Goal: Task Accomplishment & Management: Use online tool/utility

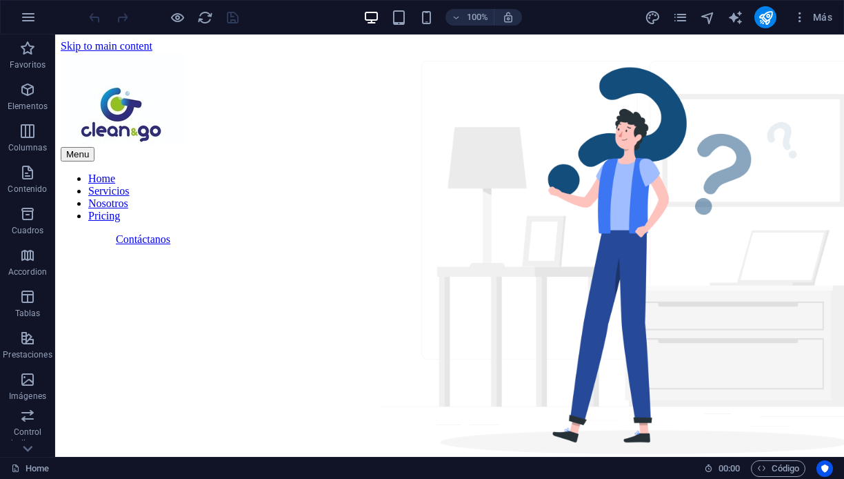
scroll to position [2740, 0]
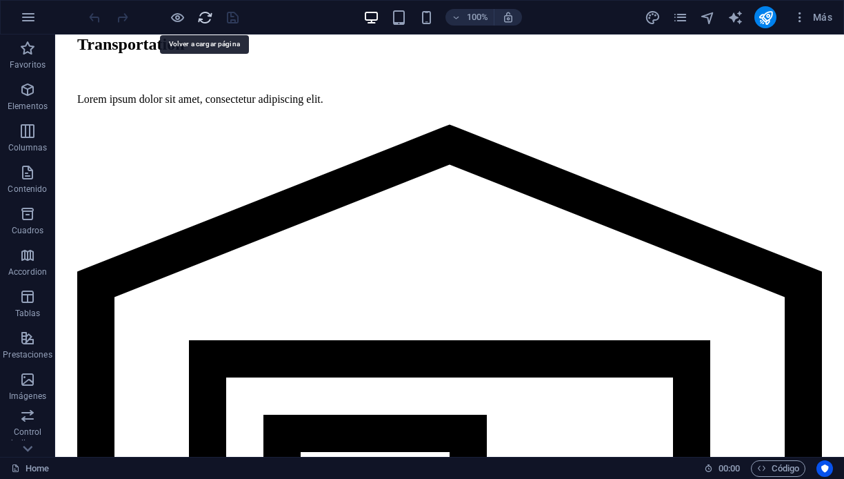
click at [204, 14] on icon "reload" at bounding box center [205, 18] width 16 height 16
click at [201, 19] on icon "reload" at bounding box center [205, 18] width 16 height 16
click at [204, 17] on icon "reload" at bounding box center [205, 18] width 16 height 16
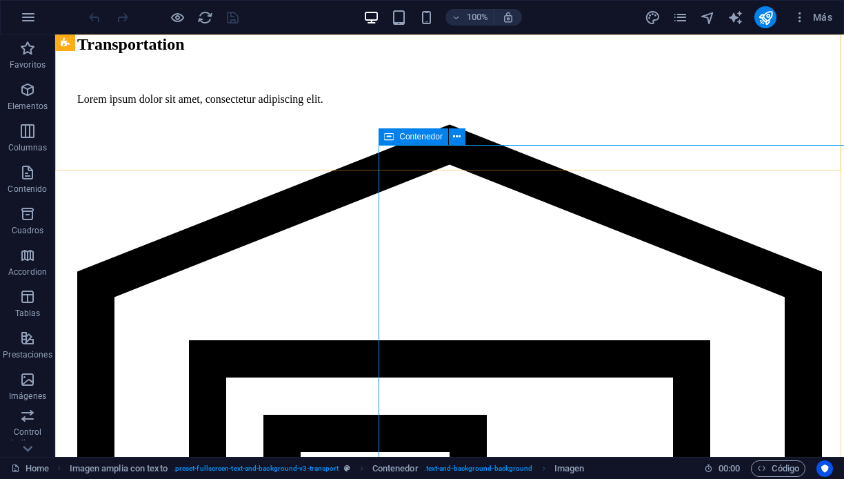
click at [386, 132] on icon at bounding box center [389, 136] width 10 height 17
click at [414, 139] on span "Contenedor" at bounding box center [420, 136] width 43 height 8
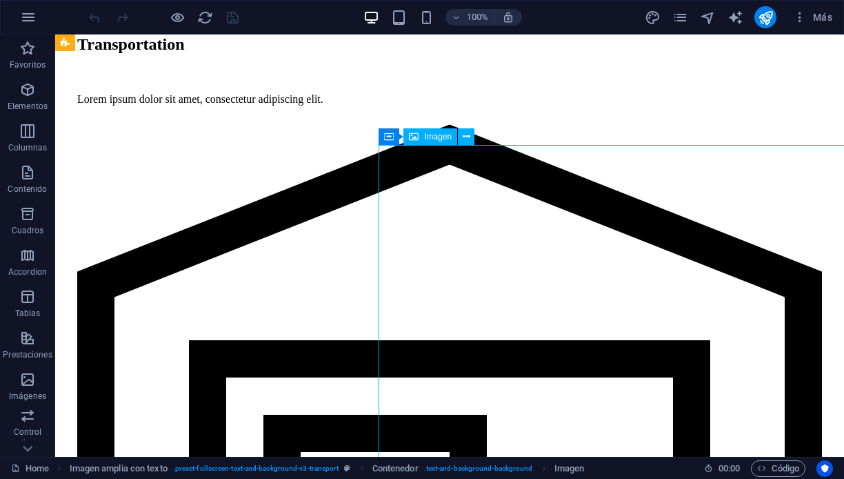
select select "px"
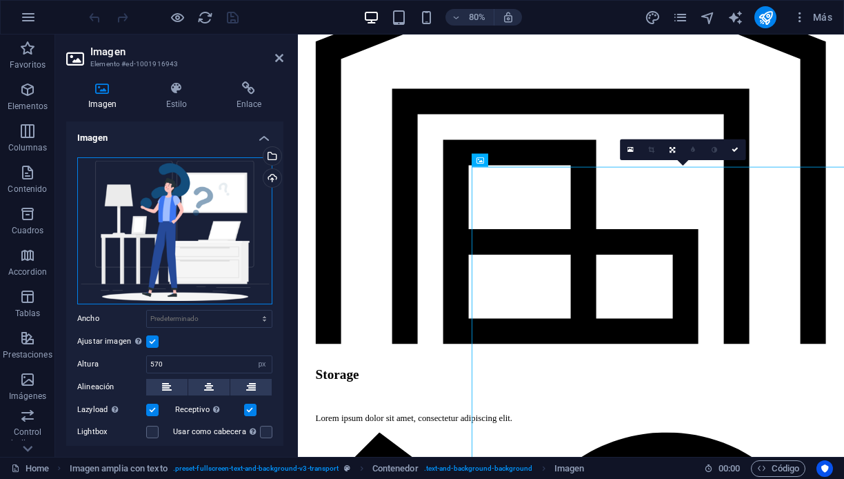
click at [186, 190] on div "Arrastra archivos aquí, haz clic para escoger archivos o selecciona archivos de…" at bounding box center [174, 230] width 195 height 147
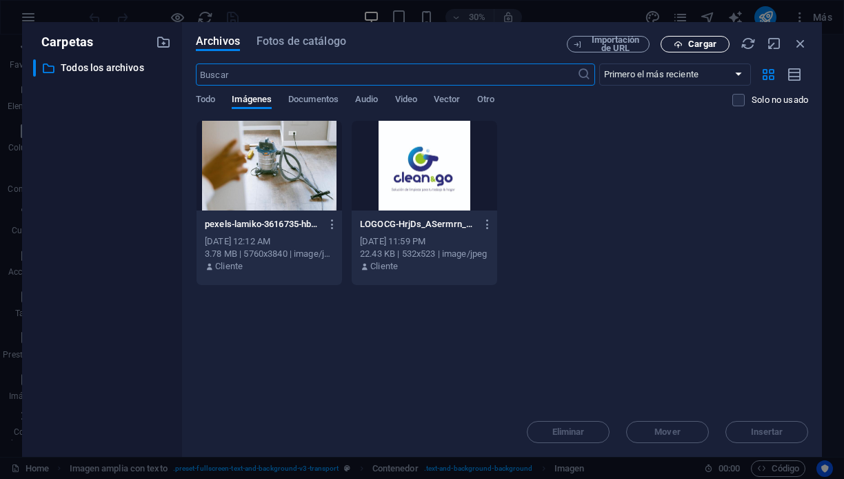
click at [684, 41] on span "Cargar" at bounding box center [695, 44] width 57 height 9
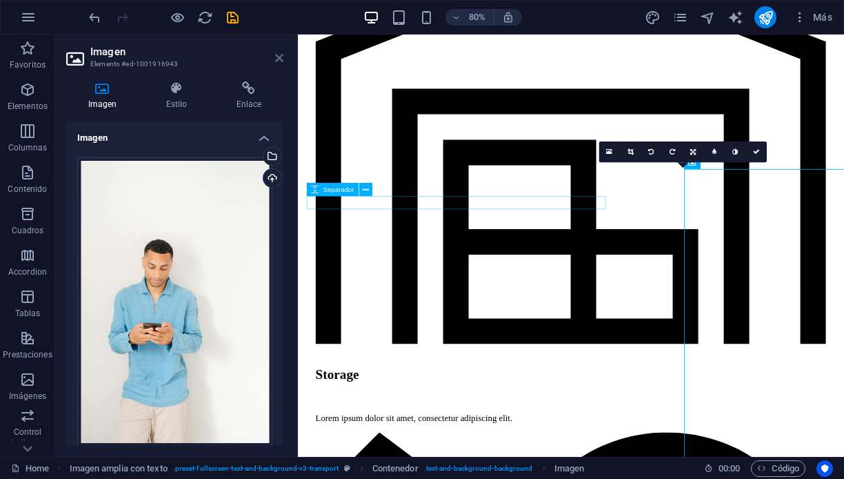
click at [279, 56] on icon at bounding box center [279, 57] width 8 height 11
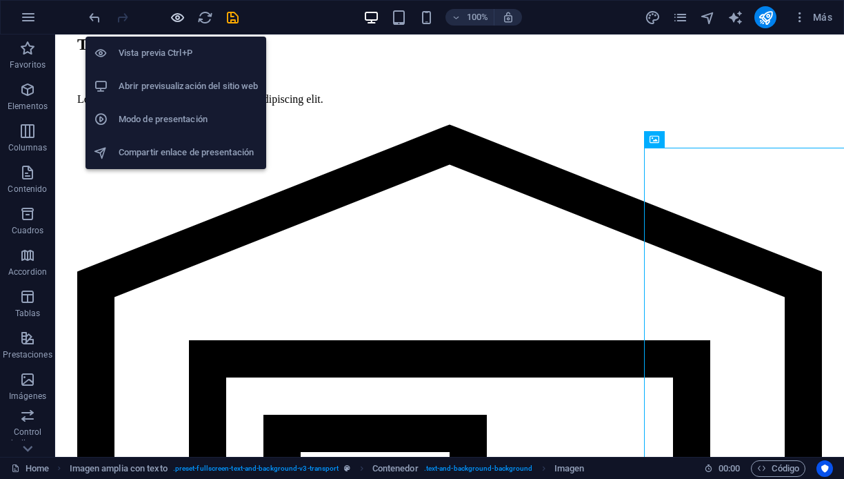
click at [174, 17] on icon "button" at bounding box center [178, 18] width 16 height 16
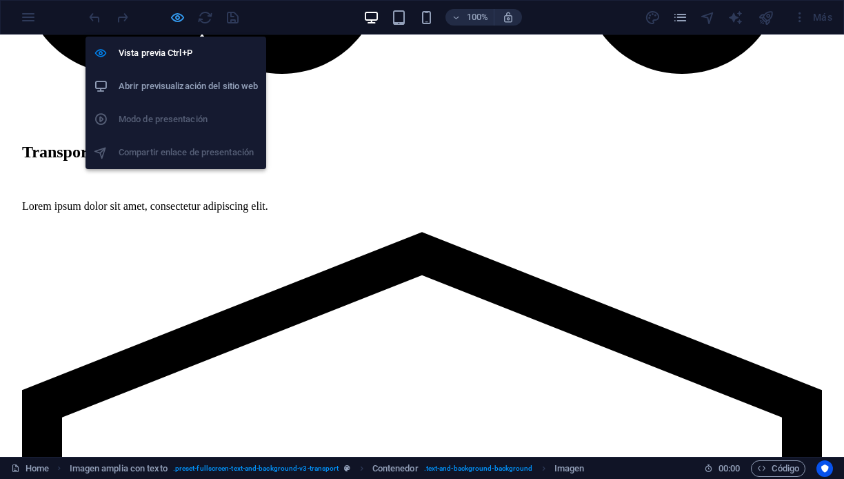
click at [177, 17] on icon "button" at bounding box center [178, 18] width 16 height 16
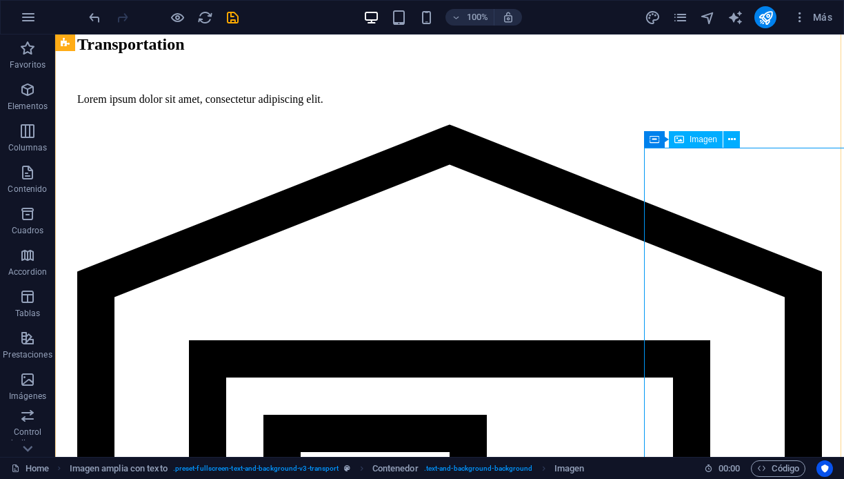
select select "px"
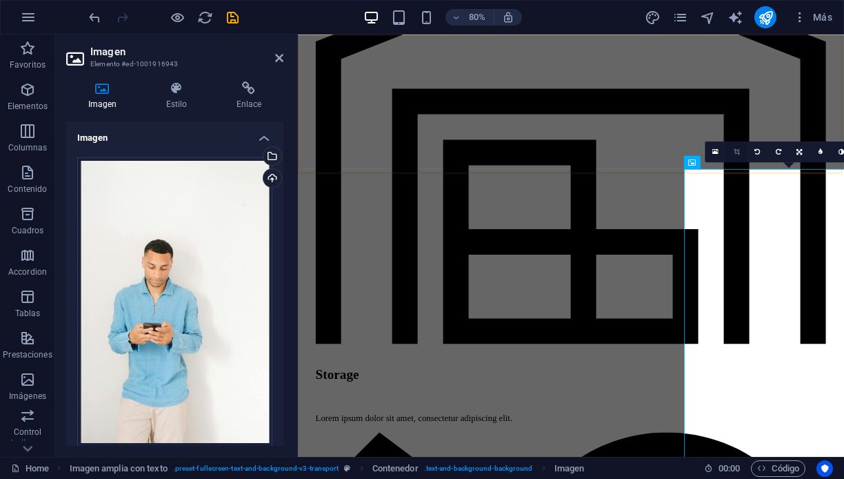
click at [735, 149] on icon at bounding box center [737, 151] width 6 height 7
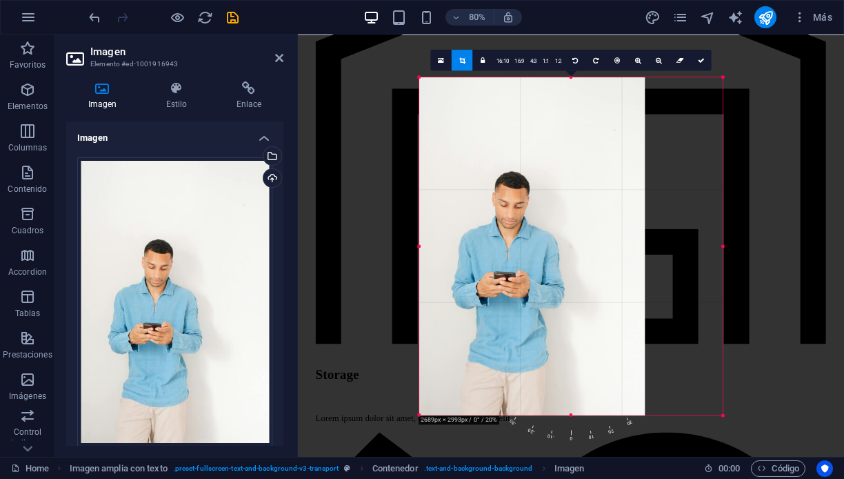
drag, startPoint x: 459, startPoint y: 79, endPoint x: 361, endPoint y: 31, distance: 109.5
click at [361, 34] on section "Favoritos Elementos Columnas Contenido [PERSON_NAME] Accordion Tablas Prestacio…" at bounding box center [422, 245] width 844 height 422
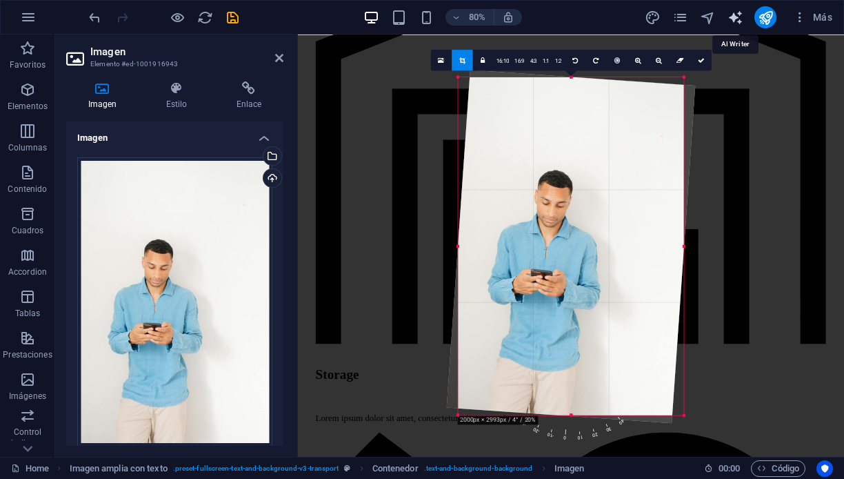
drag, startPoint x: 686, startPoint y: 80, endPoint x: 739, endPoint y: 14, distance: 84.3
click at [739, 34] on section "Favoritos Elementos Columnas Contenido [PERSON_NAME] Accordion Tablas Prestacio…" at bounding box center [422, 245] width 844 height 422
click at [278, 60] on icon at bounding box center [279, 57] width 8 height 11
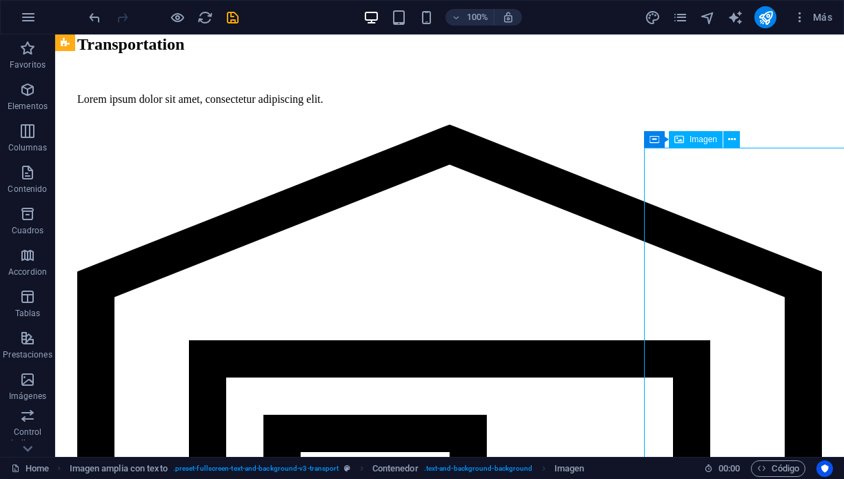
select select "px"
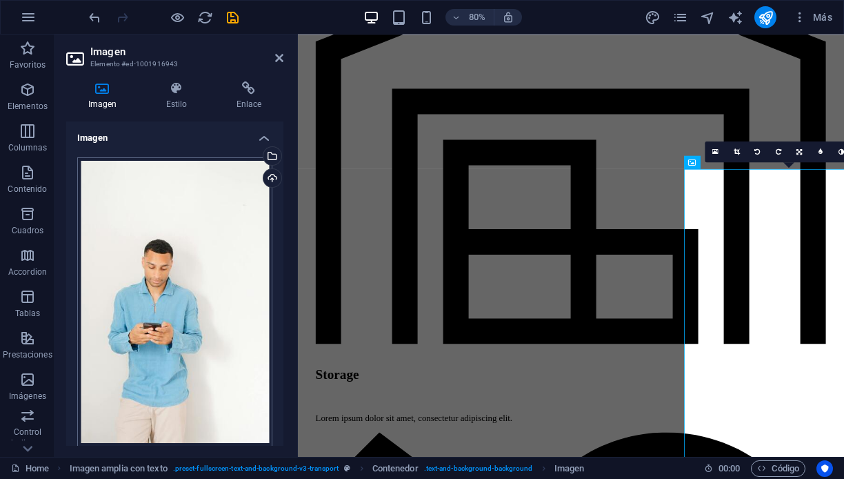
scroll to position [21, 0]
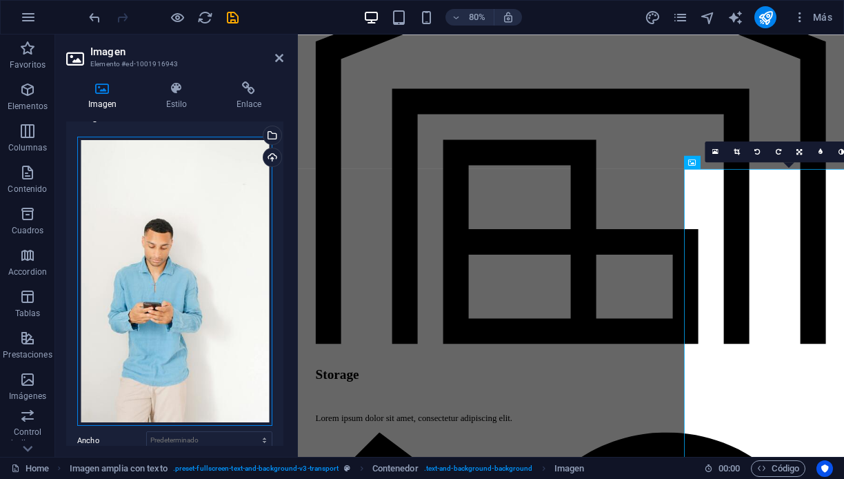
click at [234, 269] on div "Arrastra archivos aquí, haz clic para escoger archivos o selecciona archivos de…" at bounding box center [174, 282] width 195 height 290
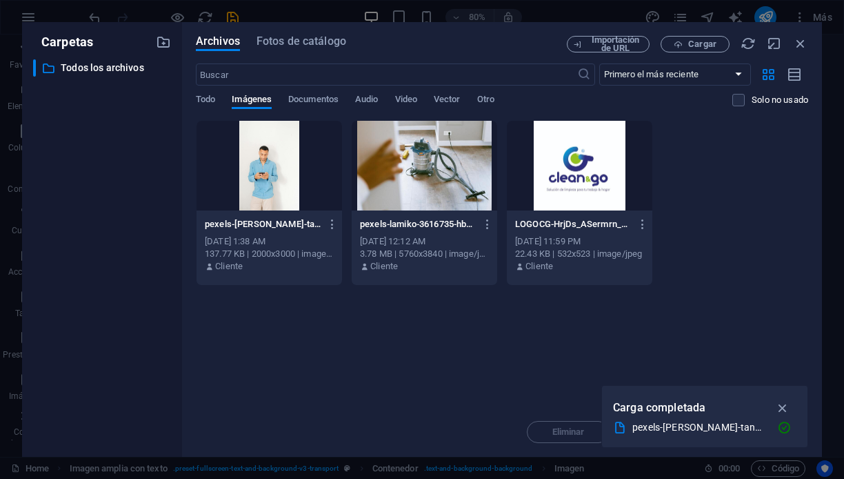
click at [234, 269] on p "Cliente" at bounding box center [229, 266] width 28 height 12
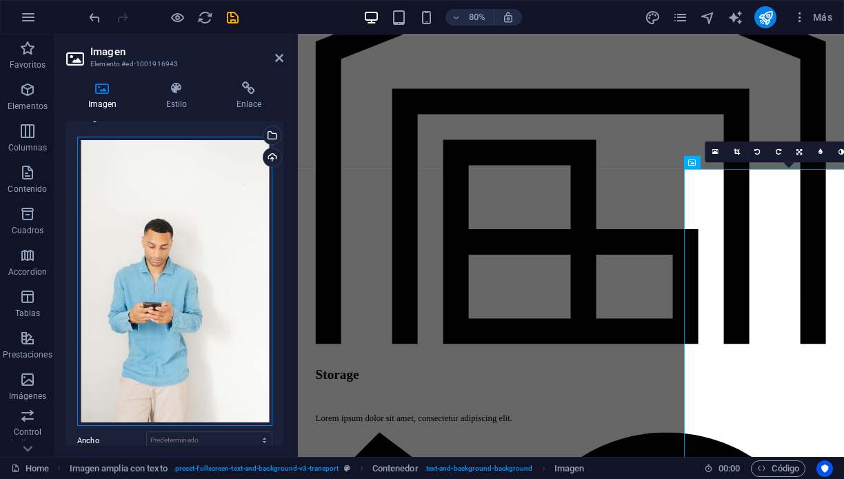
click at [222, 229] on div "Arrastra archivos aquí, haz clic para escoger archivos o selecciona archivos de…" at bounding box center [174, 282] width 195 height 290
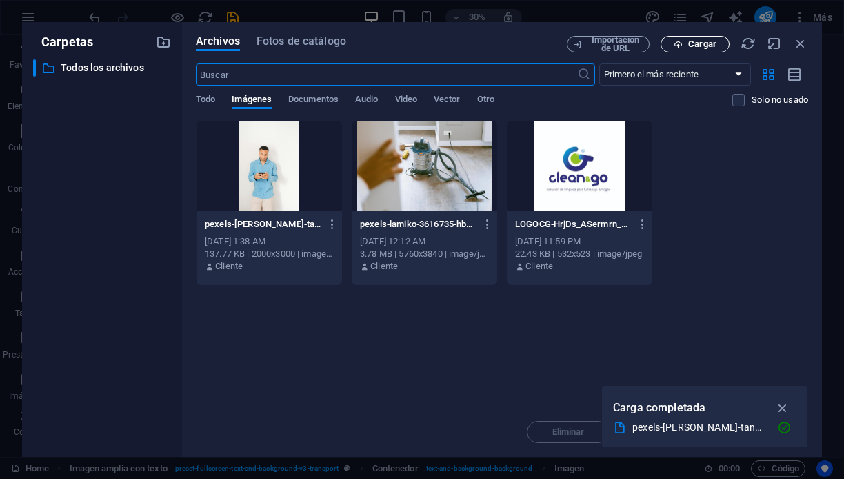
click at [700, 42] on span "Cargar" at bounding box center [702, 44] width 28 height 8
click at [688, 43] on span "Cargar" at bounding box center [695, 44] width 57 height 9
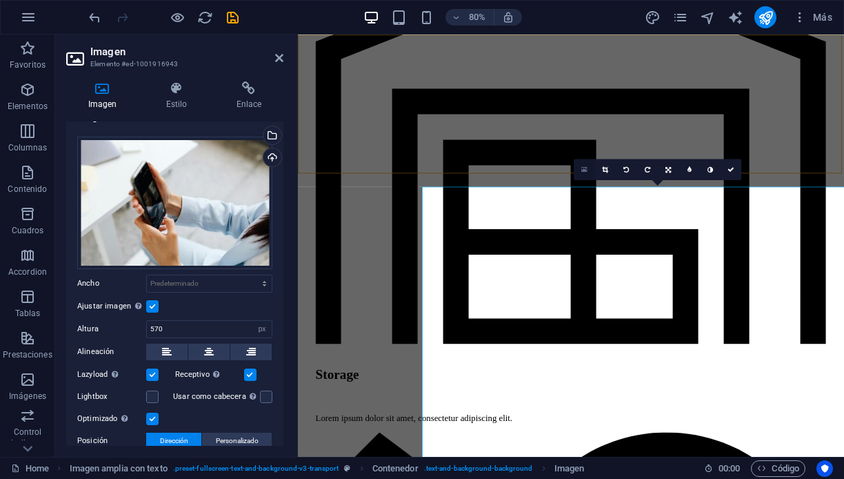
select select "header"
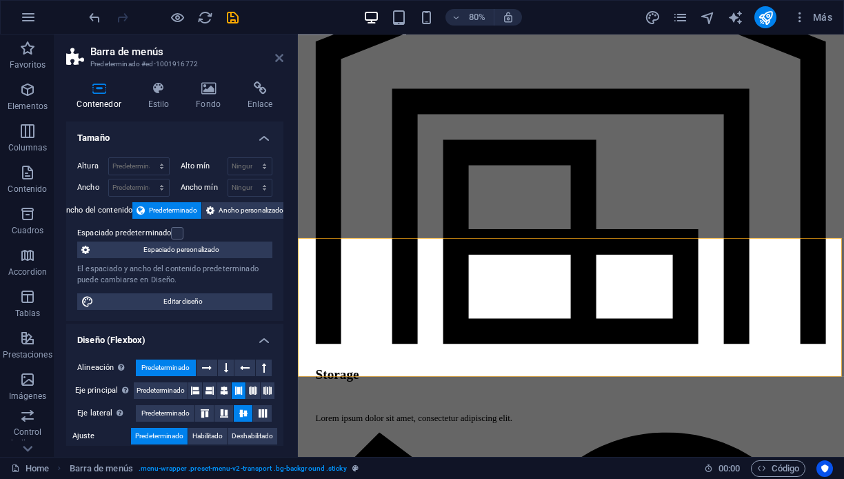
click at [279, 57] on icon at bounding box center [279, 57] width 8 height 11
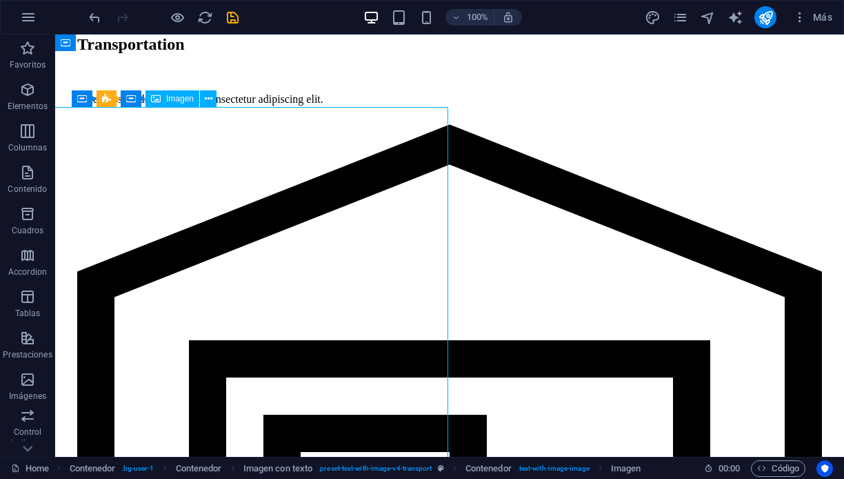
select select "vw"
select select "px"
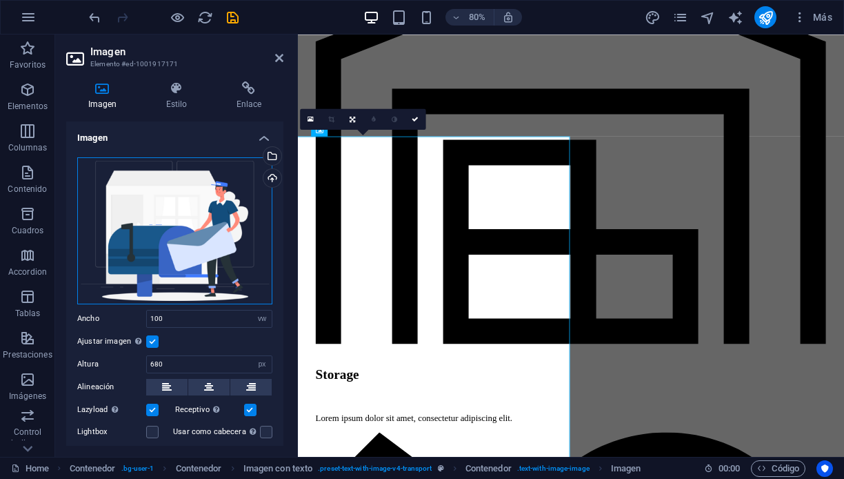
click at [192, 232] on div "Arrastra archivos aquí, haz clic para escoger archivos o selecciona archivos de…" at bounding box center [174, 230] width 195 height 147
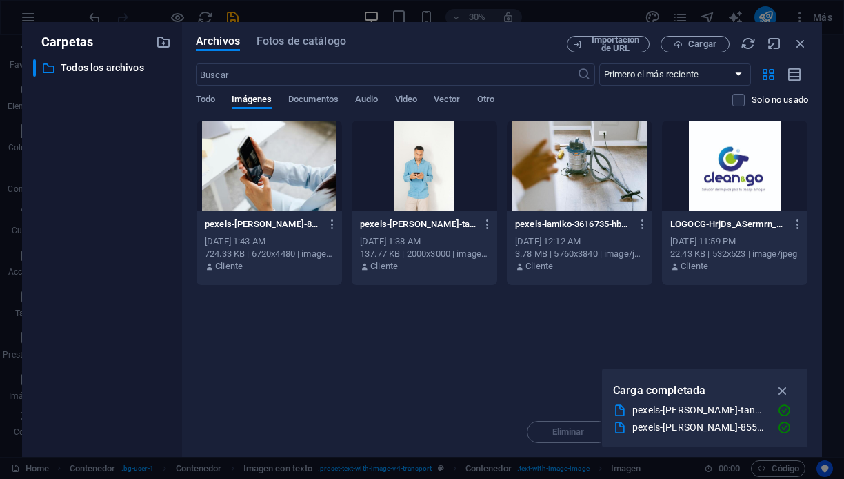
click at [274, 181] on div at bounding box center [270, 166] width 146 height 90
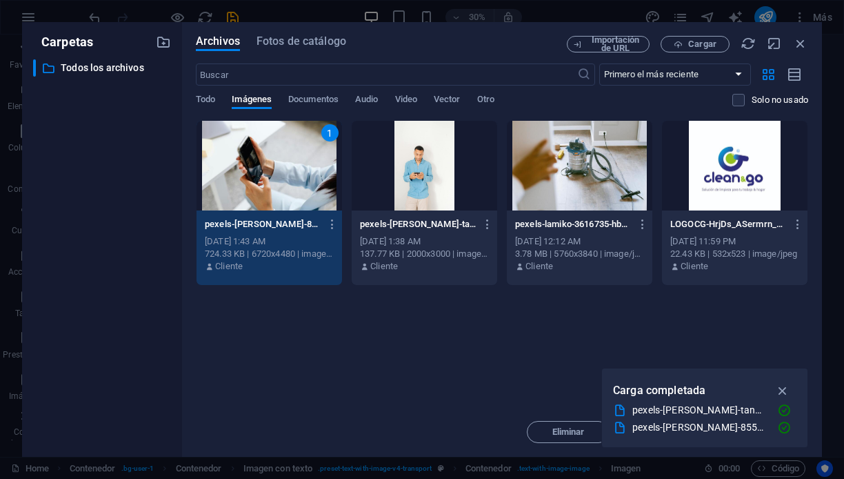
click at [274, 181] on div "1" at bounding box center [270, 166] width 146 height 90
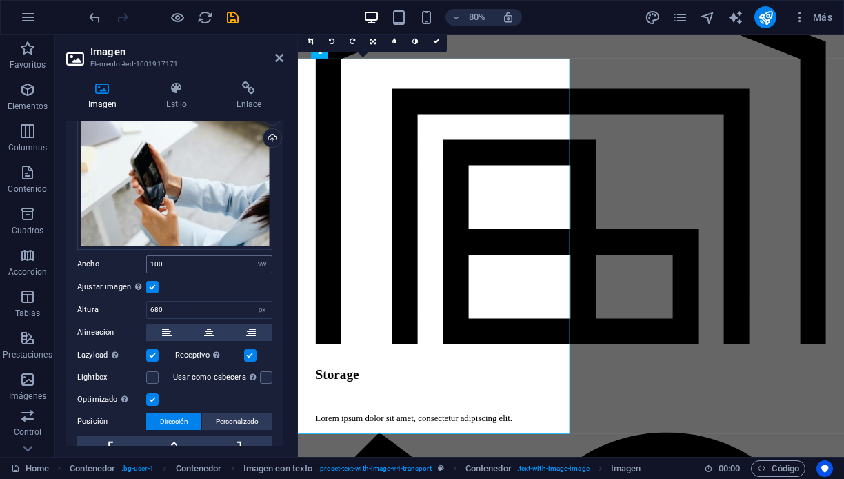
scroll to position [42, 0]
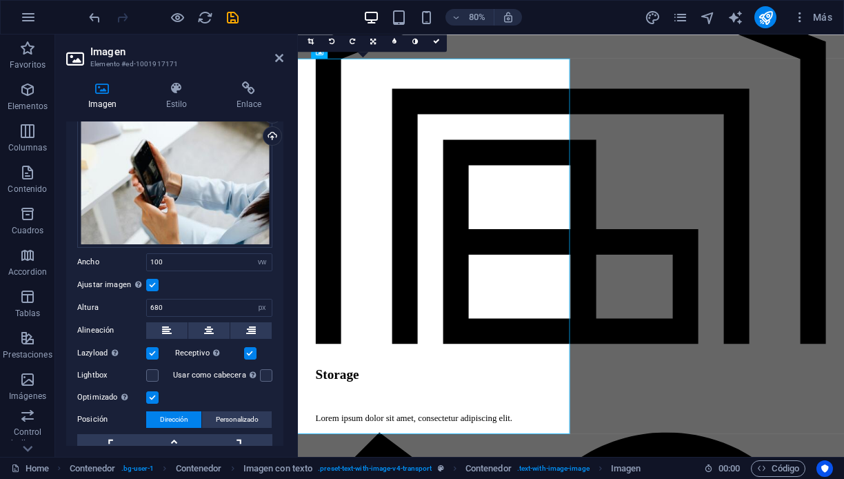
click at [153, 281] on label at bounding box center [152, 285] width 12 height 12
click at [0, 0] on input "Ajustar imagen Ajustar imagen automáticamente a un ancho y alto fijo" at bounding box center [0, 0] width 0 height 0
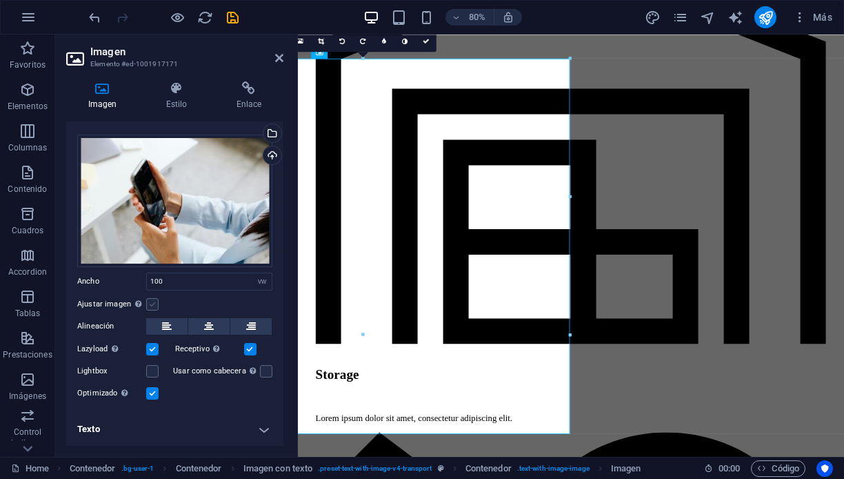
scroll to position [21, 0]
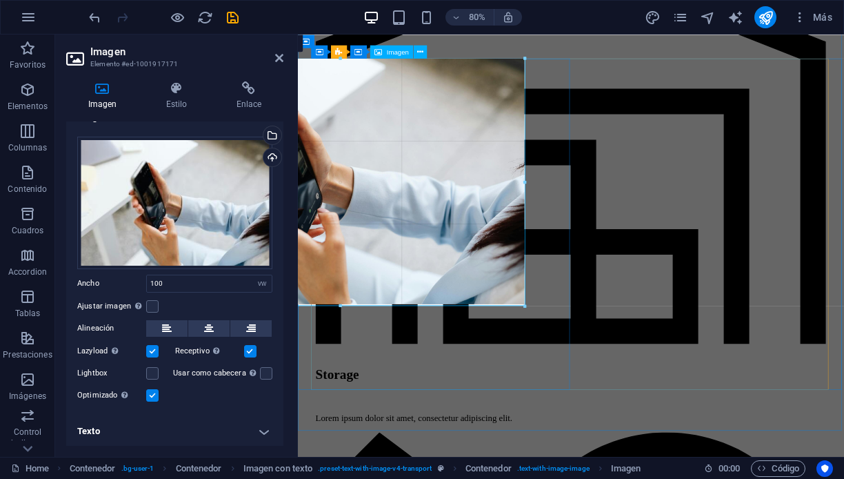
drag, startPoint x: 570, startPoint y: 194, endPoint x: 511, endPoint y: 197, distance: 58.7
type input "667"
select select "px"
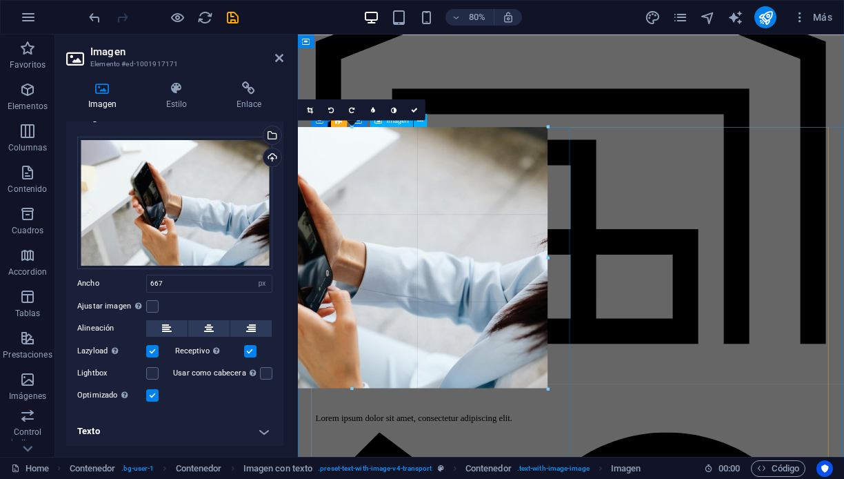
drag, startPoint x: 523, startPoint y: 371, endPoint x: 546, endPoint y: 394, distance: 32.7
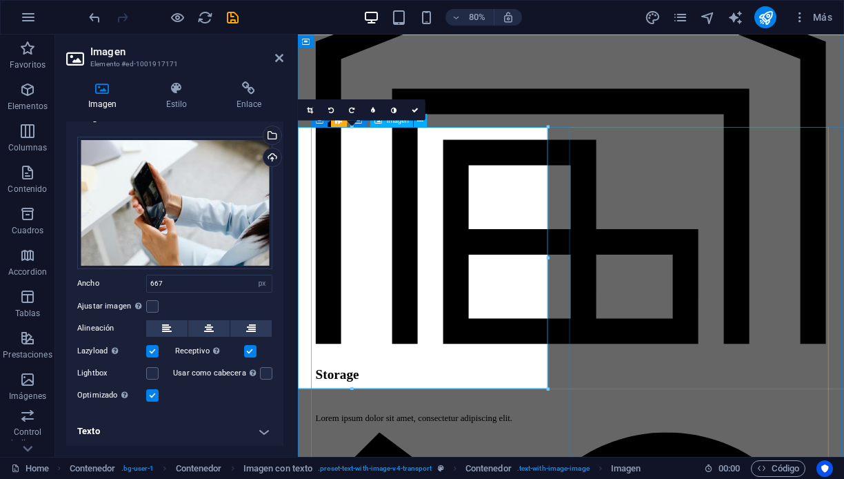
type input "710"
click at [414, 110] on icon at bounding box center [414, 109] width 7 height 7
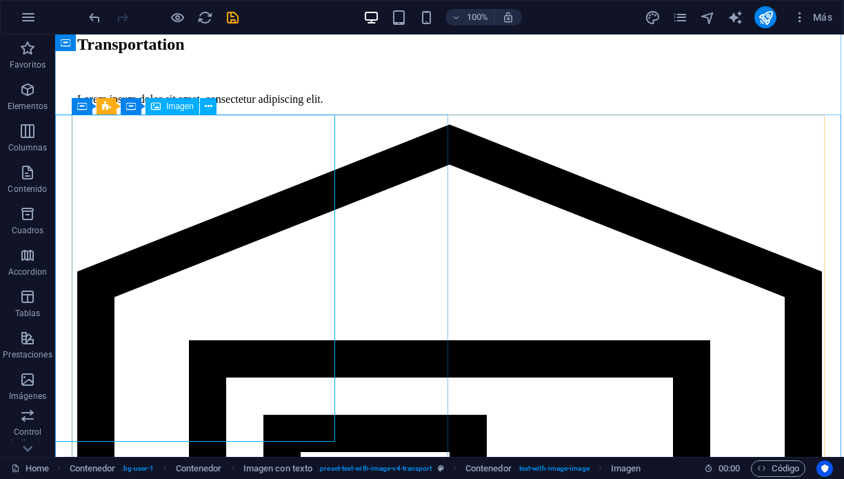
select select "px"
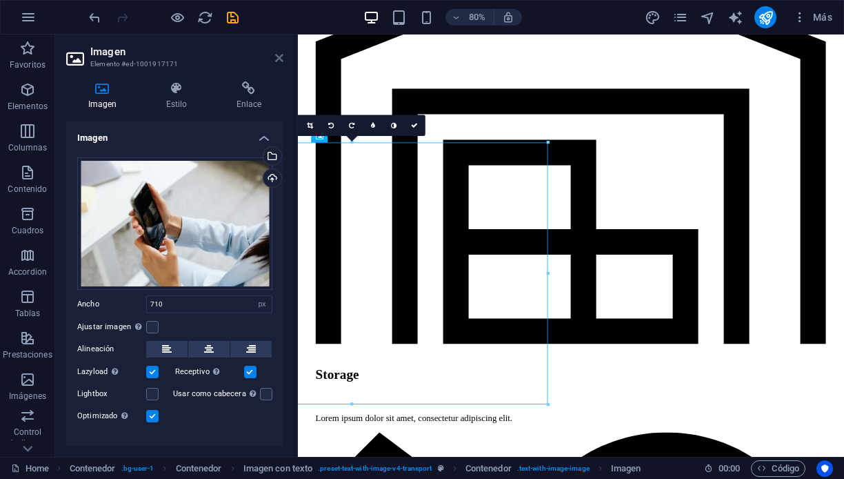
click at [281, 59] on icon at bounding box center [279, 57] width 8 height 11
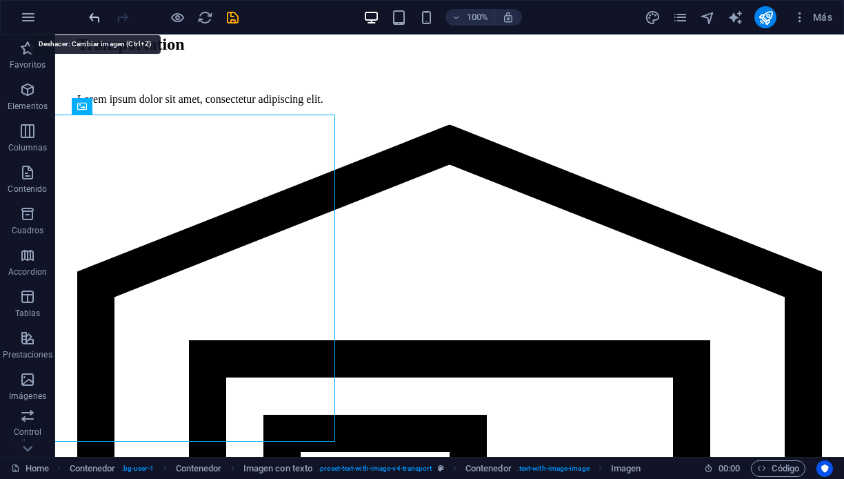
click at [94, 18] on icon "undo" at bounding box center [95, 18] width 16 height 16
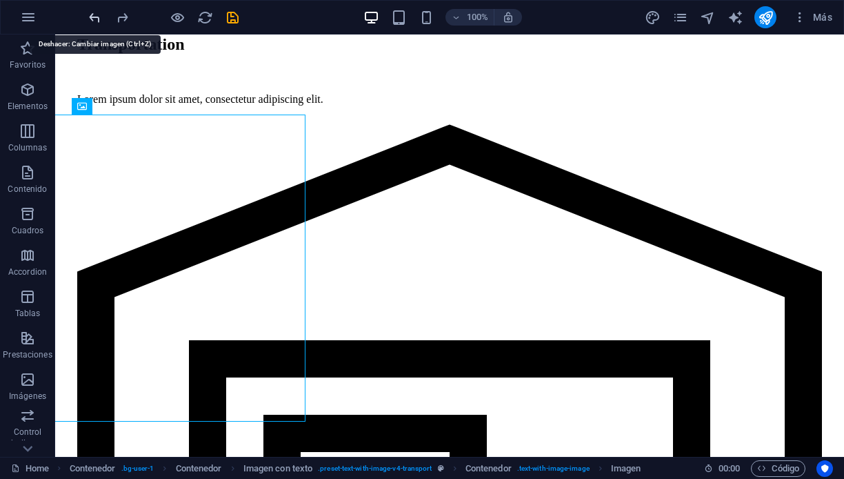
click at [94, 13] on icon "undo" at bounding box center [95, 18] width 16 height 16
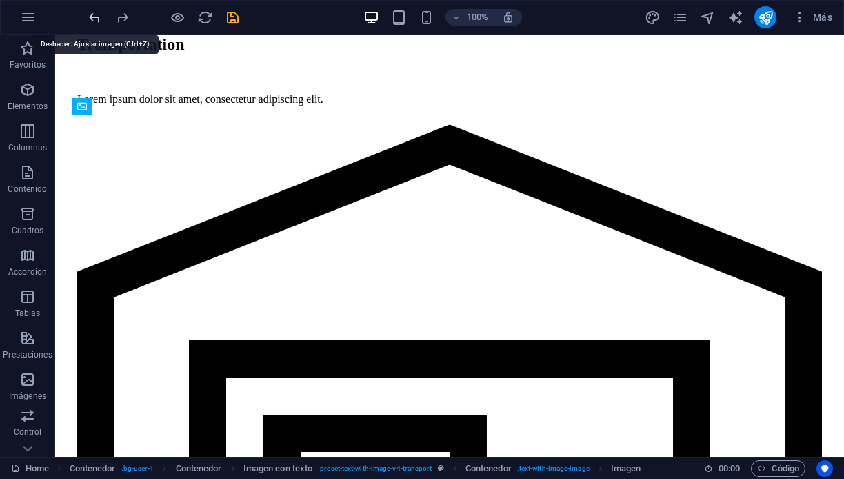
click at [94, 13] on icon "undo" at bounding box center [95, 18] width 16 height 16
click at [94, 14] on icon "undo" at bounding box center [95, 18] width 16 height 16
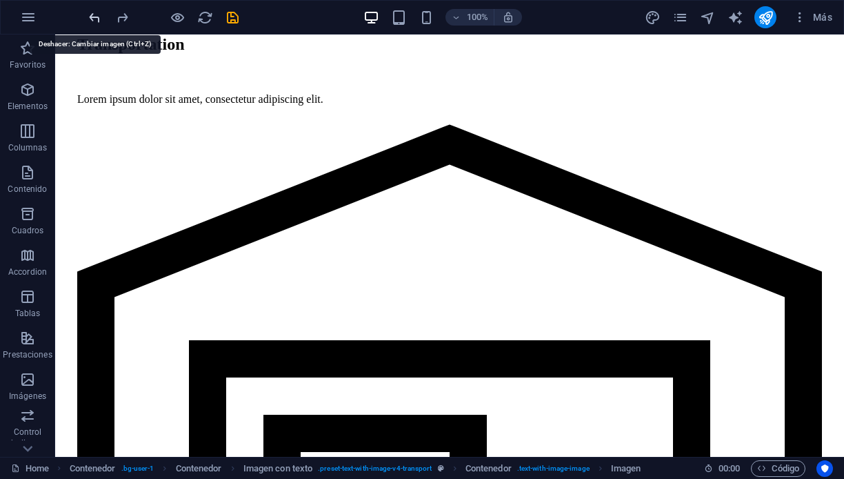
click at [94, 14] on icon "undo" at bounding box center [95, 18] width 16 height 16
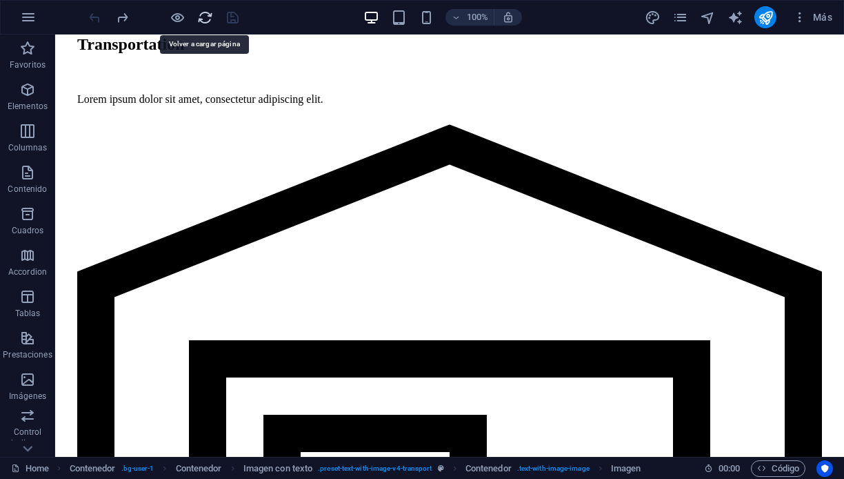
click at [207, 16] on icon "reload" at bounding box center [205, 18] width 16 height 16
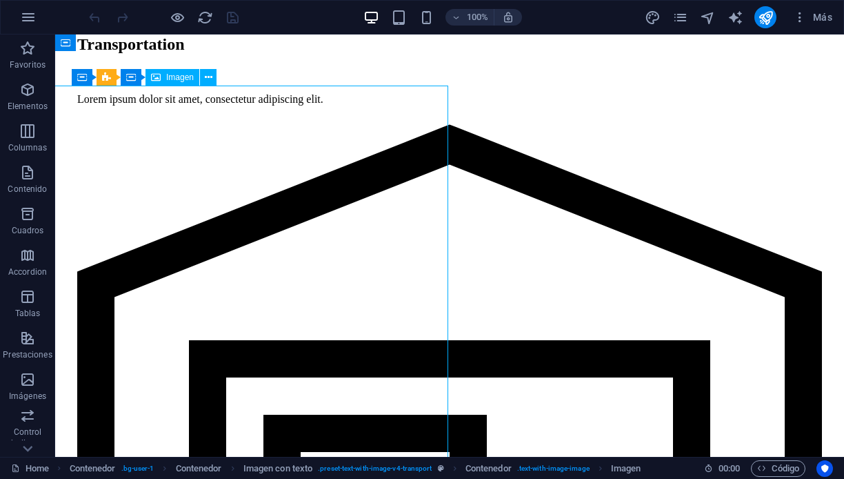
select select "vw"
select select "px"
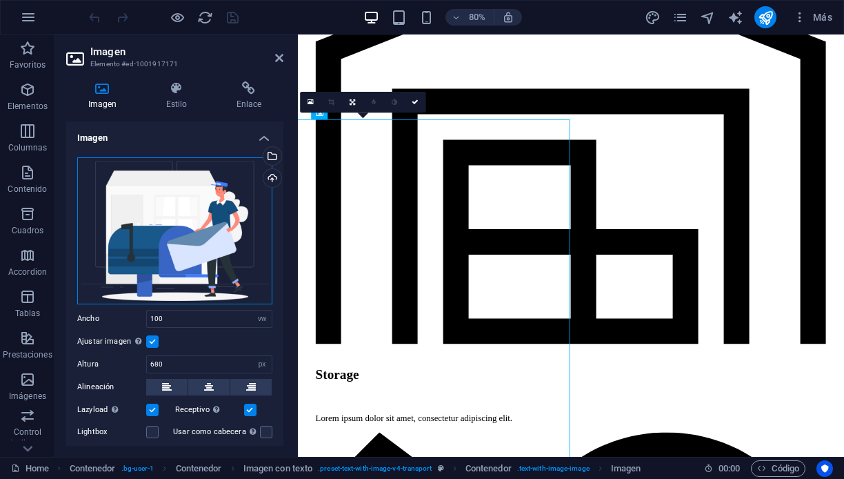
click at [180, 230] on div "Arrastra archivos aquí, haz clic para escoger archivos o selecciona archivos de…" at bounding box center [174, 230] width 195 height 147
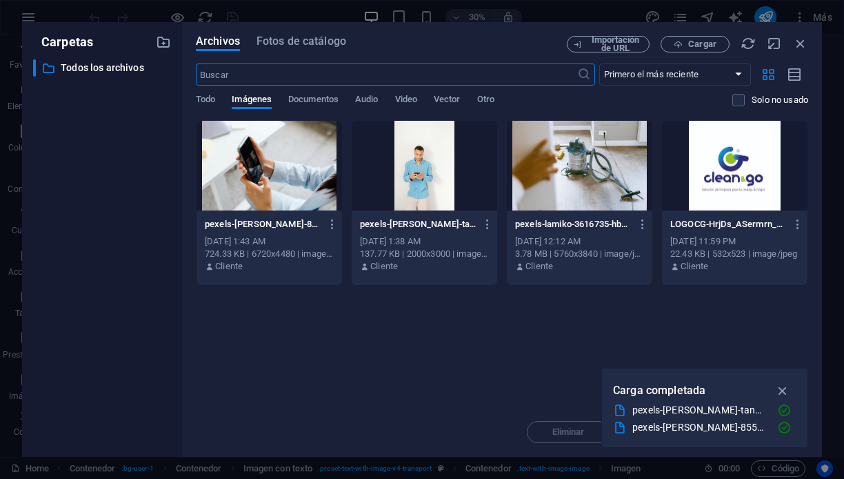
click at [278, 186] on div at bounding box center [270, 166] width 146 height 90
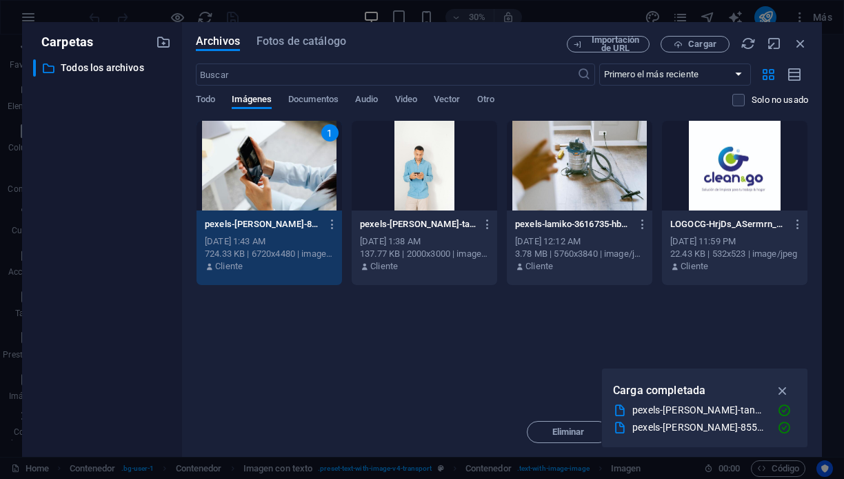
click at [278, 186] on div "1" at bounding box center [270, 166] width 146 height 90
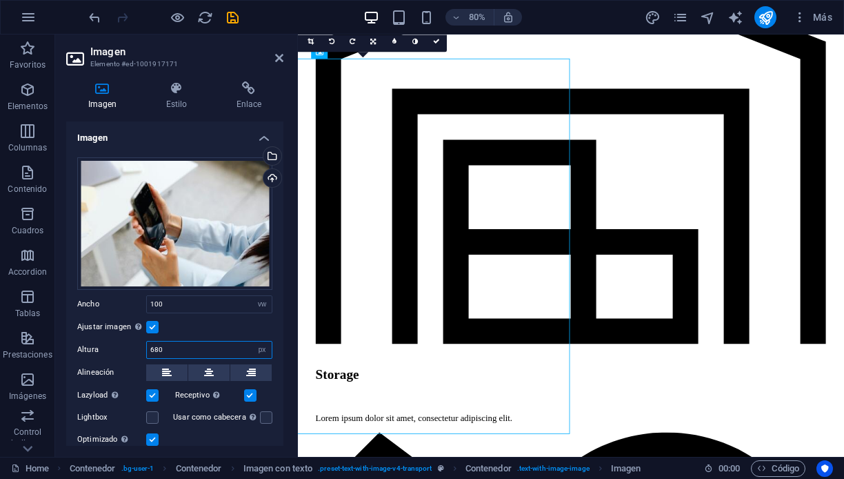
drag, startPoint x: 174, startPoint y: 347, endPoint x: 106, endPoint y: 346, distance: 67.6
click at [106, 346] on div "Altura 680 Predeterminado automático px" at bounding box center [174, 350] width 195 height 18
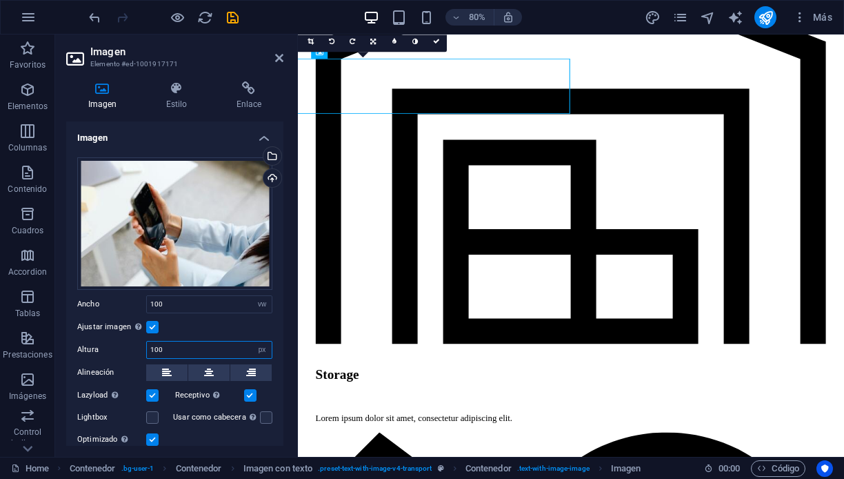
type input "100"
click at [245, 332] on div "Ajustar imagen Ajustar imagen automáticamente a un ancho y alto fijo" at bounding box center [174, 327] width 195 height 17
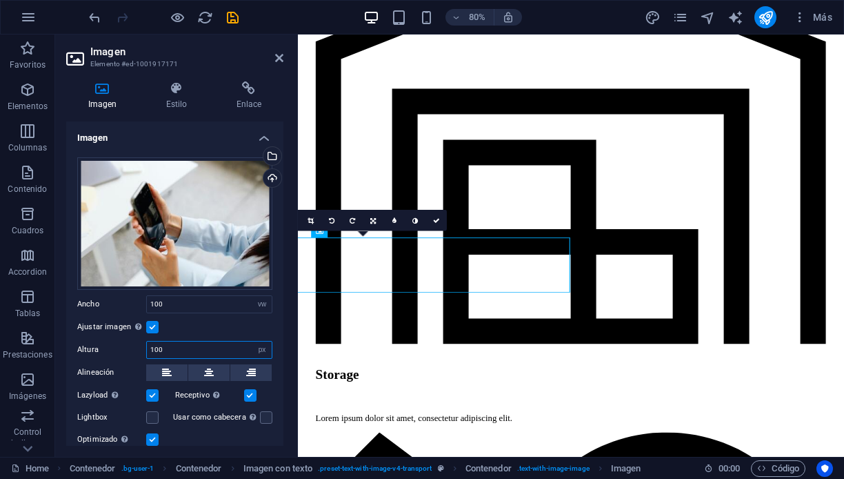
drag, startPoint x: 176, startPoint y: 342, endPoint x: 110, endPoint y: 338, distance: 65.6
click at [110, 341] on div "Altura 100 Predeterminado automático px" at bounding box center [174, 350] width 195 height 18
type input "250"
drag, startPoint x: 173, startPoint y: 348, endPoint x: 112, endPoint y: 347, distance: 60.7
click at [112, 347] on div "Altura 250 Predeterminado automático px" at bounding box center [174, 350] width 195 height 18
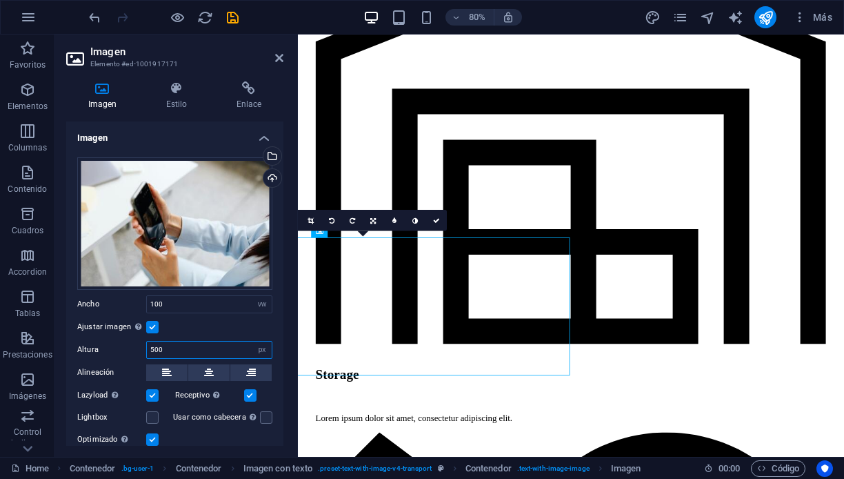
type input "500"
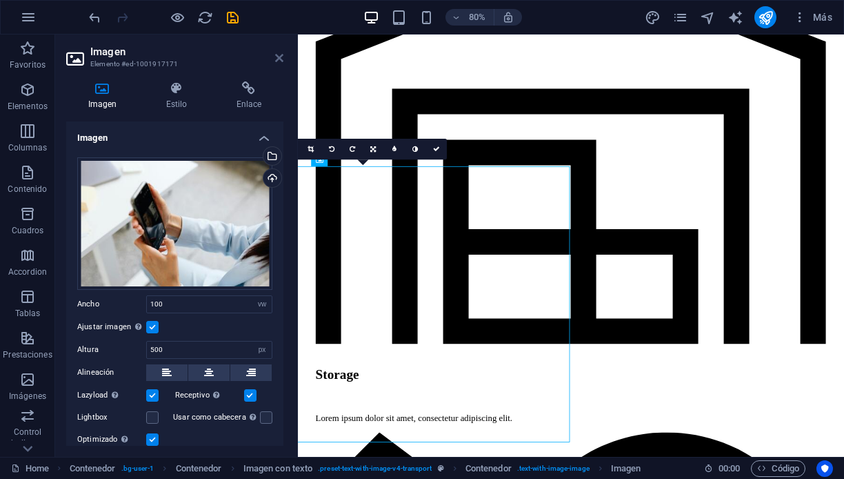
click at [277, 57] on icon at bounding box center [279, 57] width 8 height 11
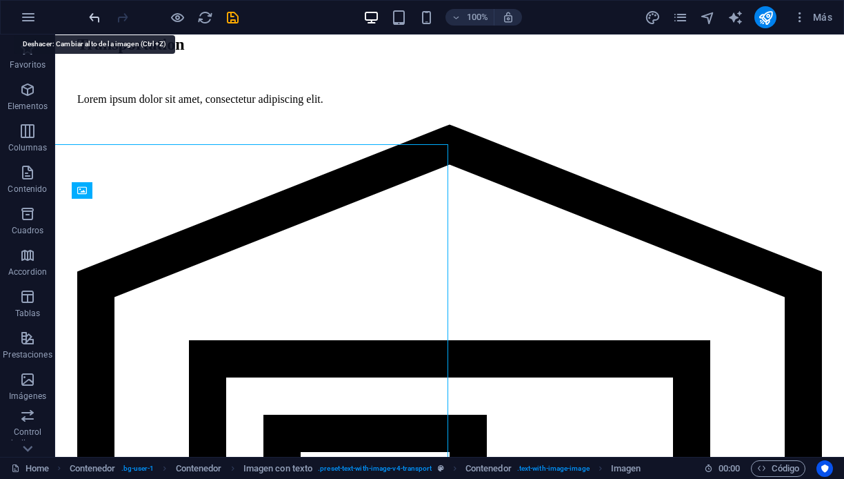
click at [92, 17] on icon "undo" at bounding box center [95, 18] width 16 height 16
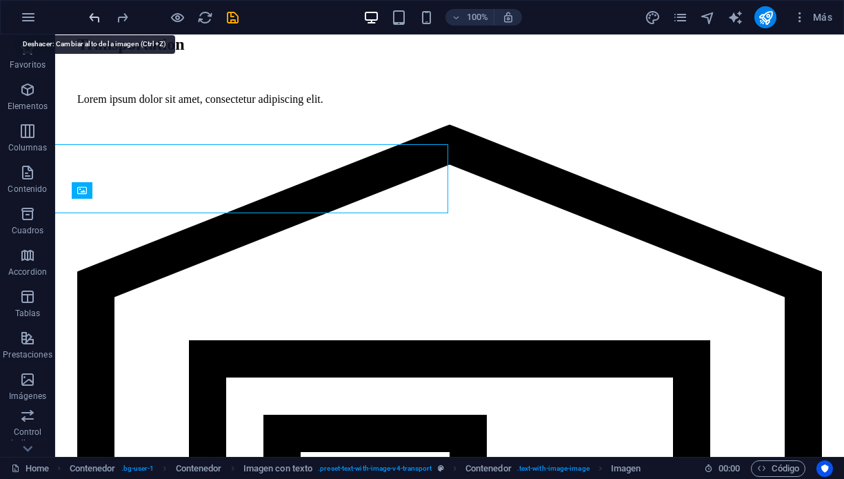
click at [92, 17] on icon "undo" at bounding box center [95, 18] width 16 height 16
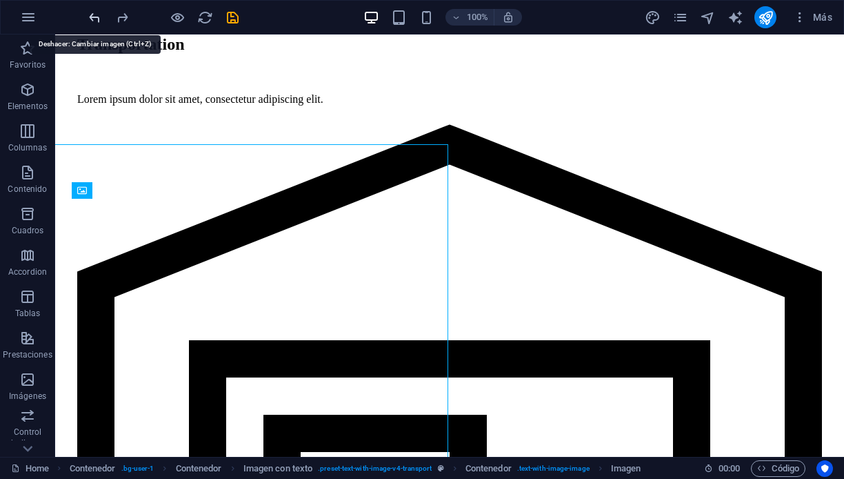
click at [92, 17] on icon "undo" at bounding box center [95, 18] width 16 height 16
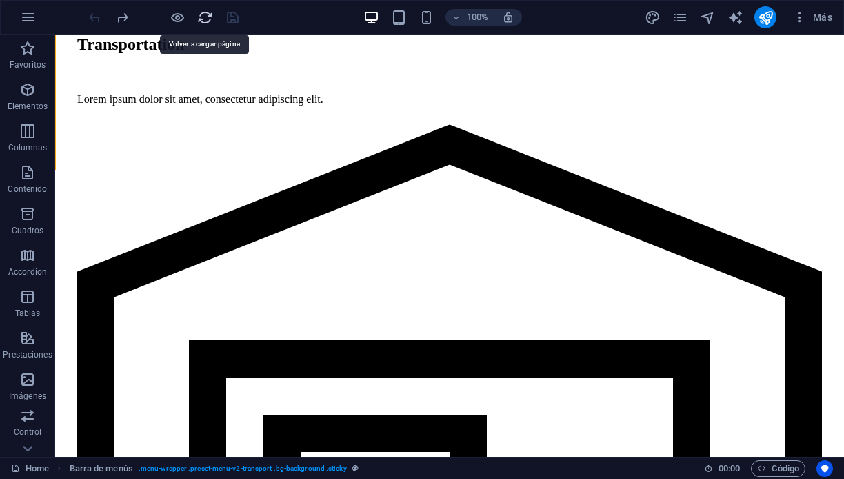
click at [201, 14] on icon "reload" at bounding box center [205, 18] width 16 height 16
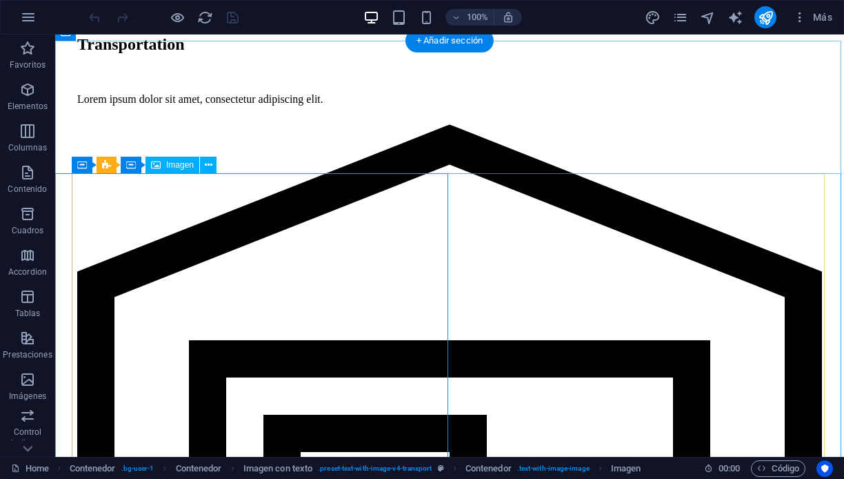
select select "vw"
select select "px"
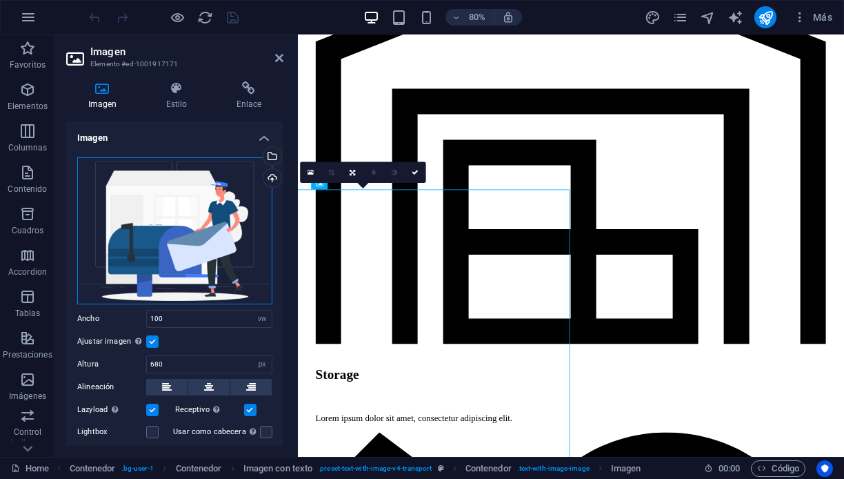
click at [158, 222] on div "Arrastra archivos aquí, haz clic para escoger archivos o selecciona archivos de…" at bounding box center [174, 230] width 195 height 147
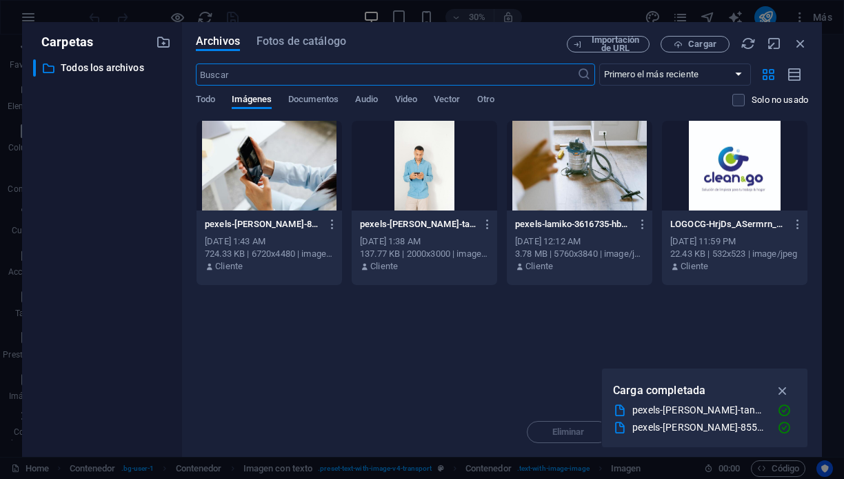
click at [268, 188] on div at bounding box center [270, 166] width 146 height 90
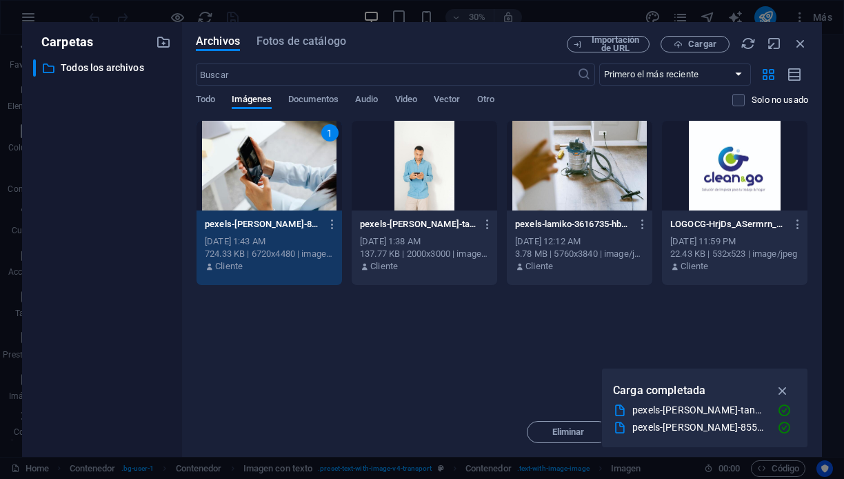
click at [265, 181] on div "1" at bounding box center [270, 166] width 146 height 90
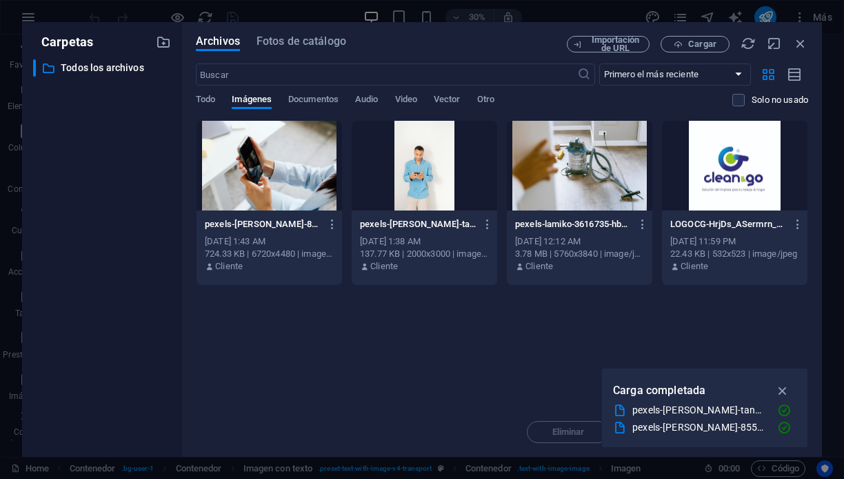
click at [265, 181] on div at bounding box center [270, 166] width 146 height 90
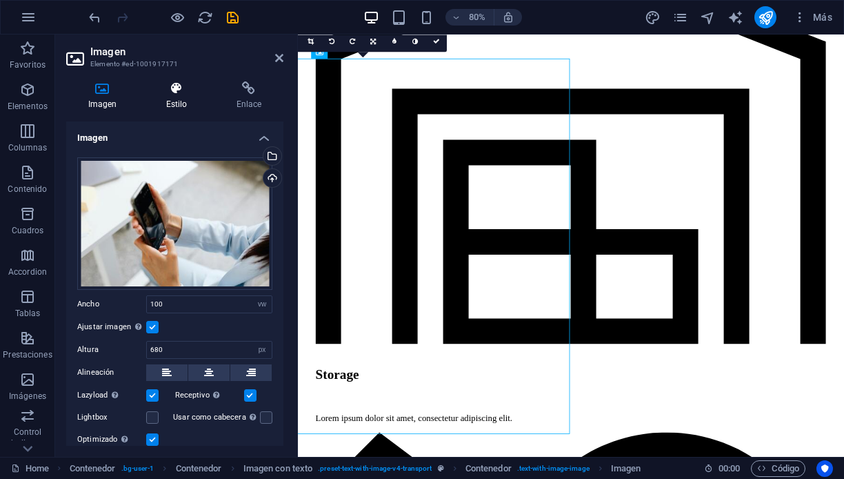
click at [170, 95] on h4 "Estilo" at bounding box center [179, 95] width 70 height 29
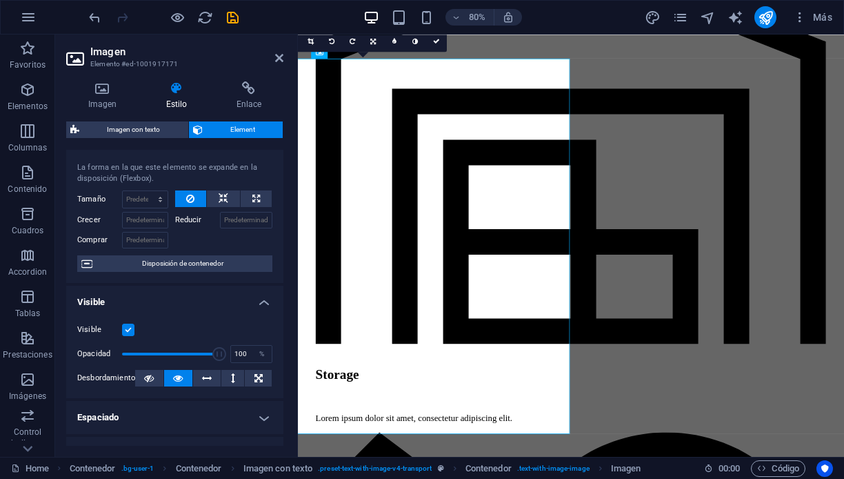
scroll to position [37, 0]
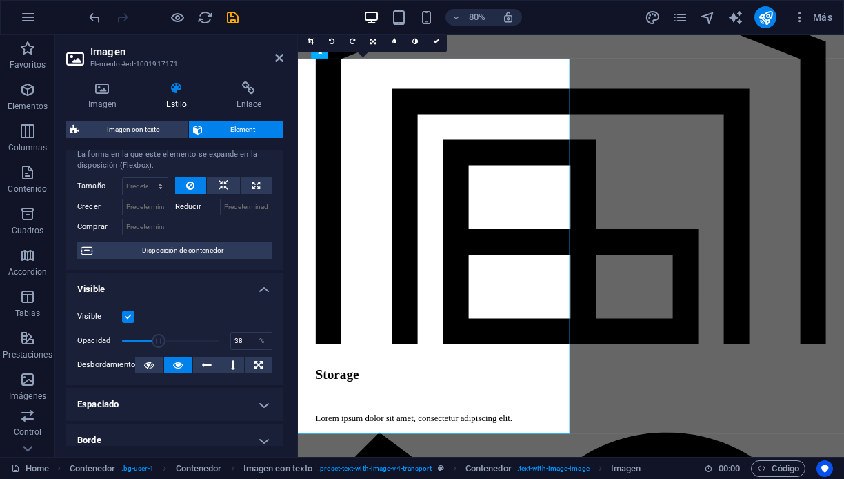
drag, startPoint x: 211, startPoint y: 339, endPoint x: 157, endPoint y: 341, distance: 53.8
click at [157, 341] on span at bounding box center [159, 341] width 14 height 14
drag, startPoint x: 155, startPoint y: 340, endPoint x: 168, endPoint y: 340, distance: 12.4
click at [168, 340] on span at bounding box center [169, 341] width 14 height 14
drag, startPoint x: 170, startPoint y: 339, endPoint x: 187, endPoint y: 339, distance: 17.3
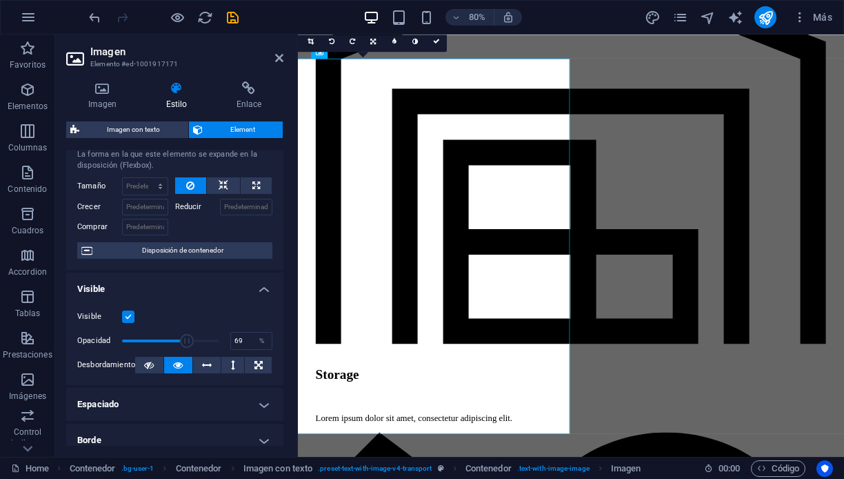
click at [187, 339] on span at bounding box center [187, 341] width 14 height 14
type input "84"
drag, startPoint x: 188, startPoint y: 339, endPoint x: 201, endPoint y: 339, distance: 13.1
click at [201, 339] on span at bounding box center [204, 341] width 14 height 14
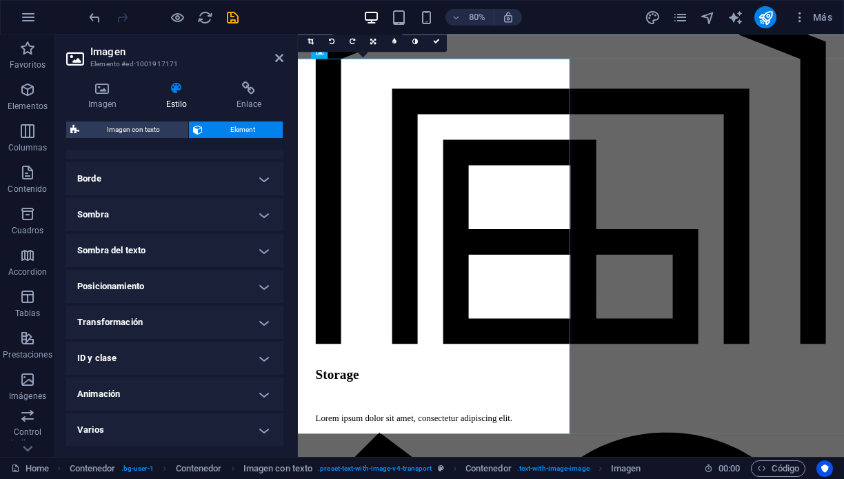
scroll to position [297, 0]
click at [201, 282] on h4 "Posicionamiento" at bounding box center [174, 286] width 217 height 33
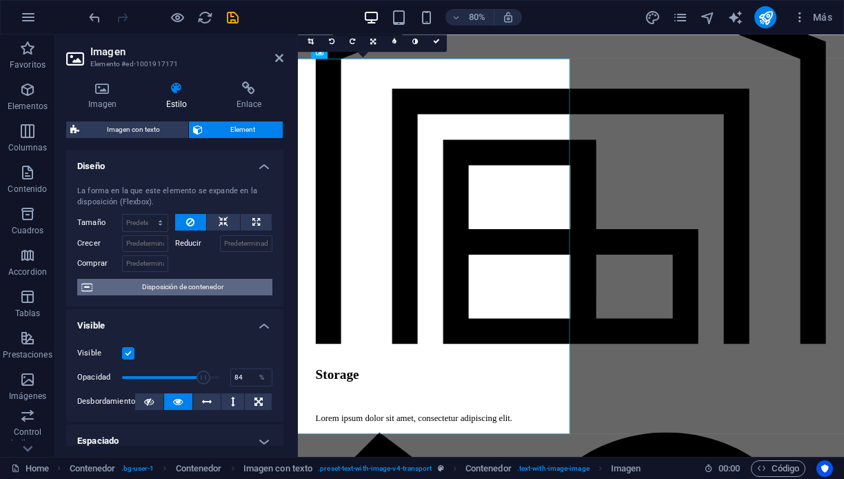
scroll to position [0, 0]
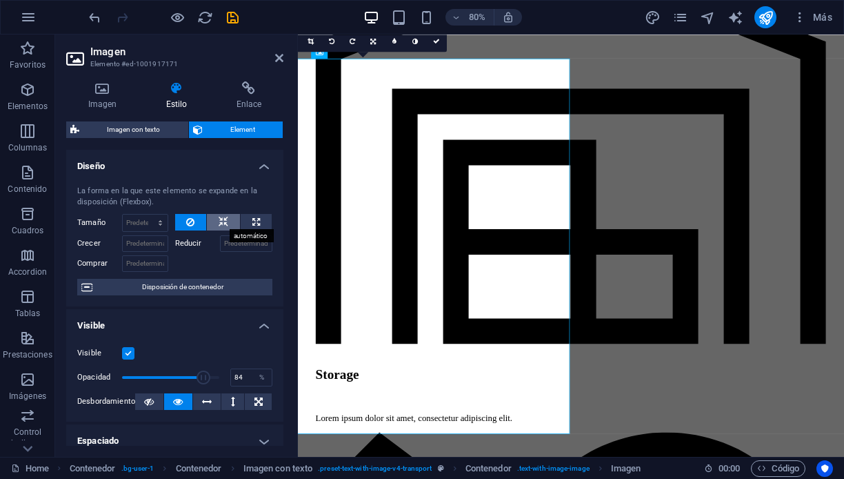
click at [223, 219] on icon at bounding box center [224, 222] width 10 height 17
click at [222, 219] on icon at bounding box center [224, 222] width 10 height 17
click at [256, 217] on icon at bounding box center [256, 222] width 8 height 17
type input "100"
select select "%"
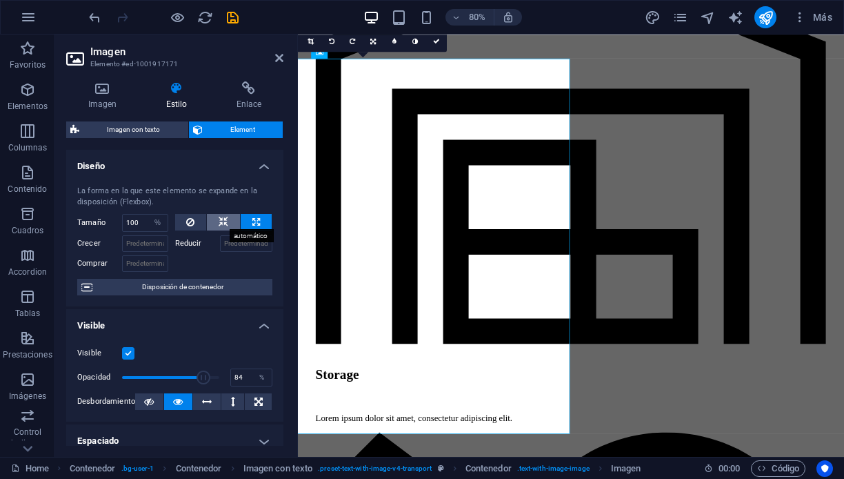
click at [222, 216] on icon at bounding box center [224, 222] width 10 height 17
select select "DISABLED_OPTION_VALUE"
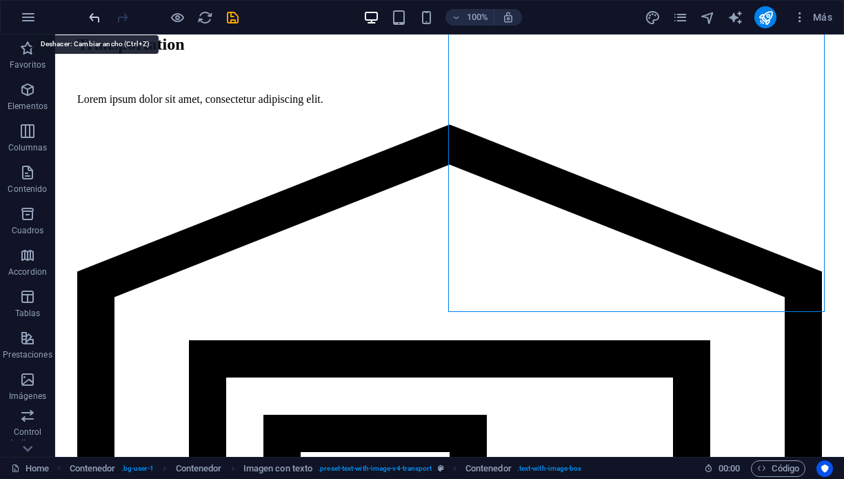
click at [95, 14] on icon "undo" at bounding box center [95, 18] width 16 height 16
click at [91, 13] on icon "undo" at bounding box center [95, 18] width 16 height 16
click at [95, 15] on icon "undo" at bounding box center [95, 18] width 16 height 16
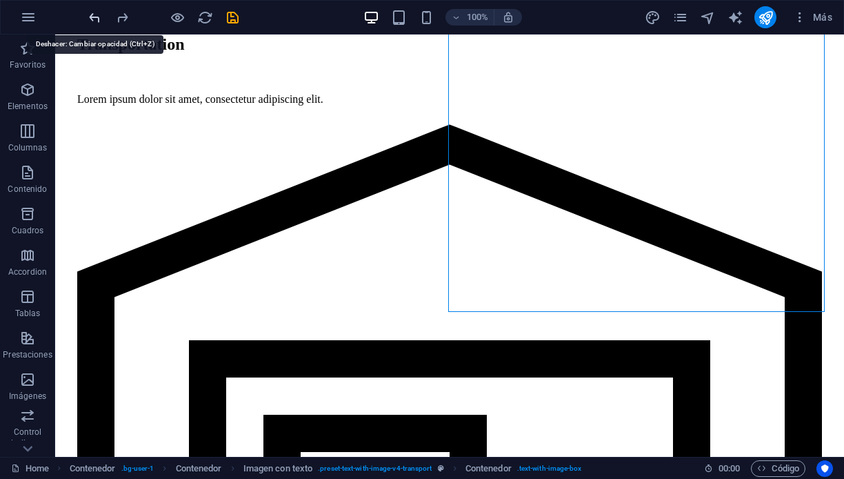
click at [94, 15] on icon "undo" at bounding box center [95, 18] width 16 height 16
click at [94, 16] on icon "undo" at bounding box center [95, 18] width 16 height 16
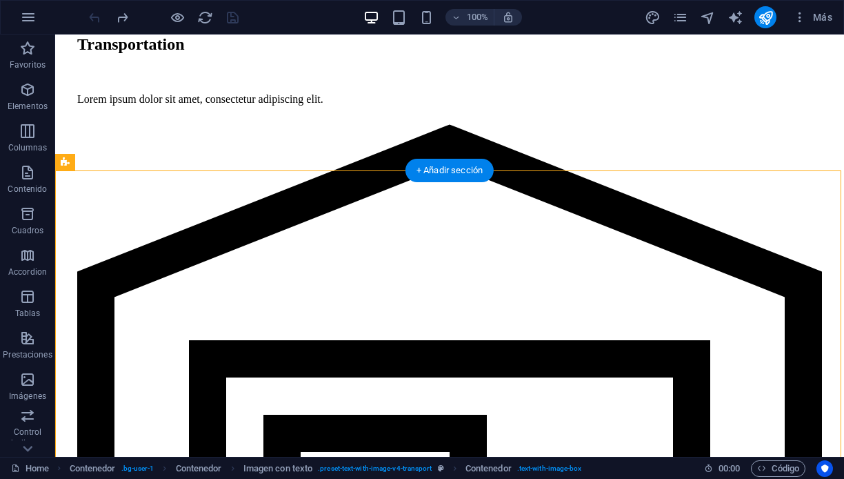
select select "px"
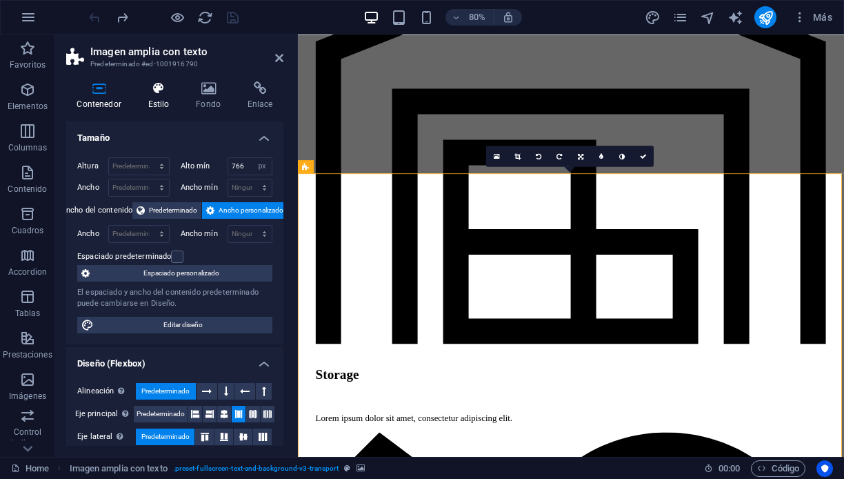
click at [155, 92] on icon at bounding box center [158, 88] width 43 height 14
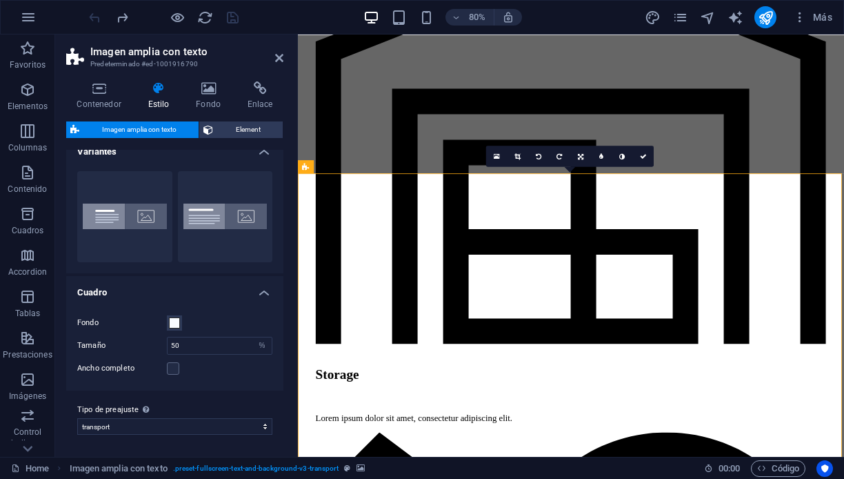
scroll to position [14, 0]
click at [202, 89] on icon at bounding box center [209, 88] width 46 height 14
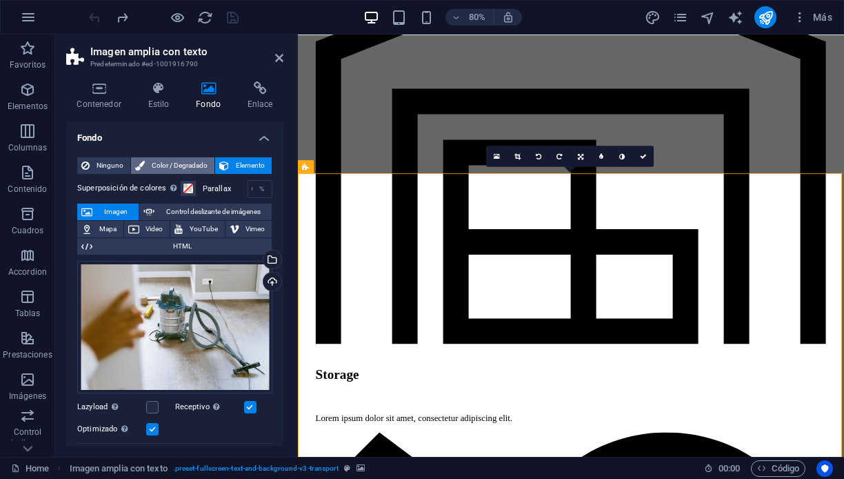
click at [192, 161] on span "Color / Degradado" at bounding box center [179, 165] width 61 height 17
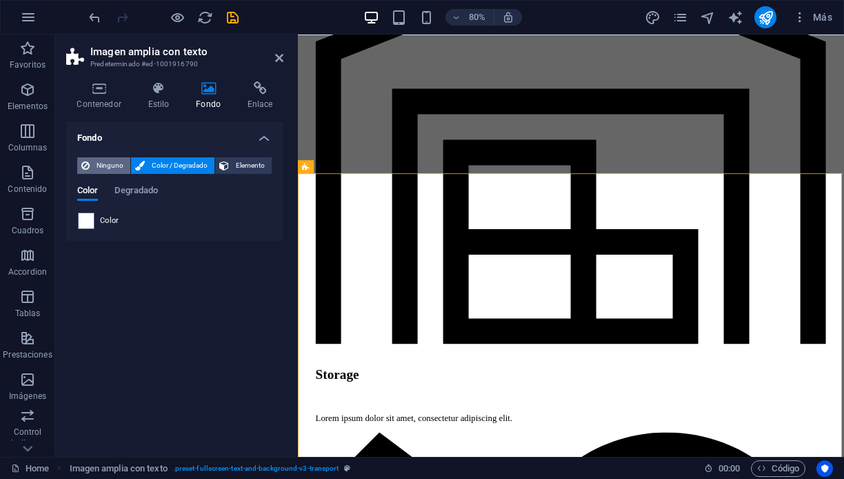
click at [112, 161] on span "Ninguno" at bounding box center [110, 165] width 32 height 17
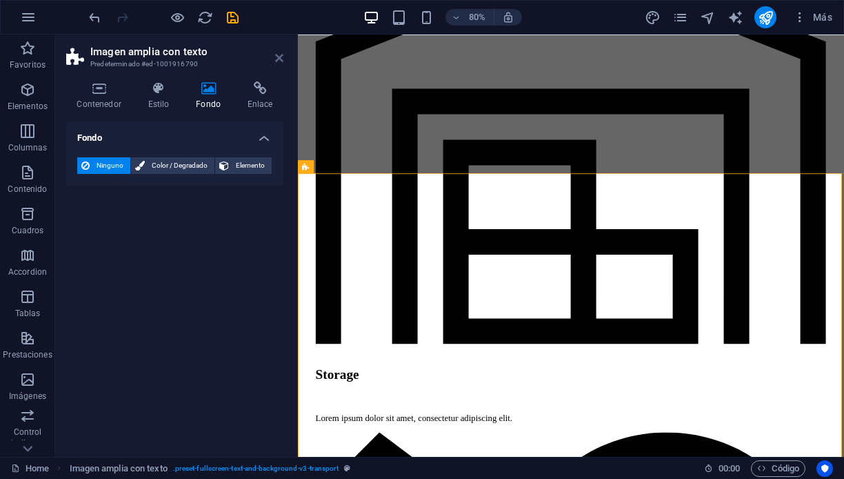
click at [279, 58] on icon at bounding box center [279, 57] width 8 height 11
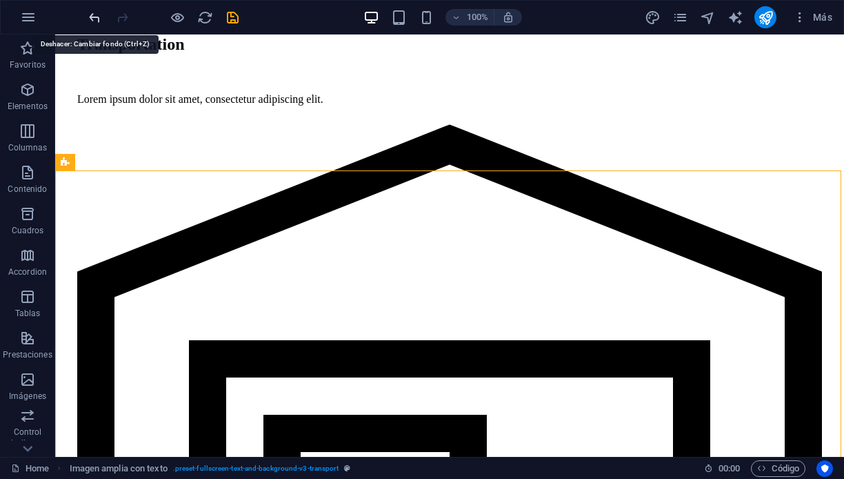
click at [92, 17] on icon "undo" at bounding box center [95, 18] width 16 height 16
click at [92, 15] on icon "undo" at bounding box center [95, 18] width 16 height 16
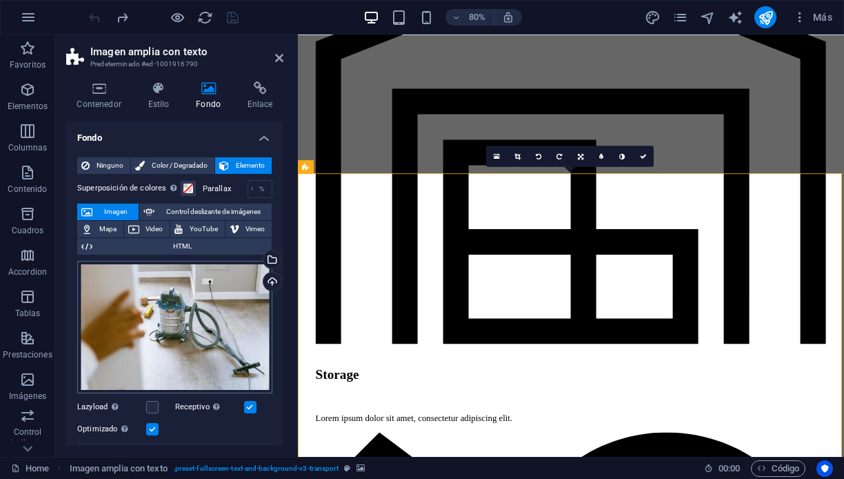
scroll to position [0, 0]
click at [159, 91] on icon at bounding box center [158, 88] width 43 height 14
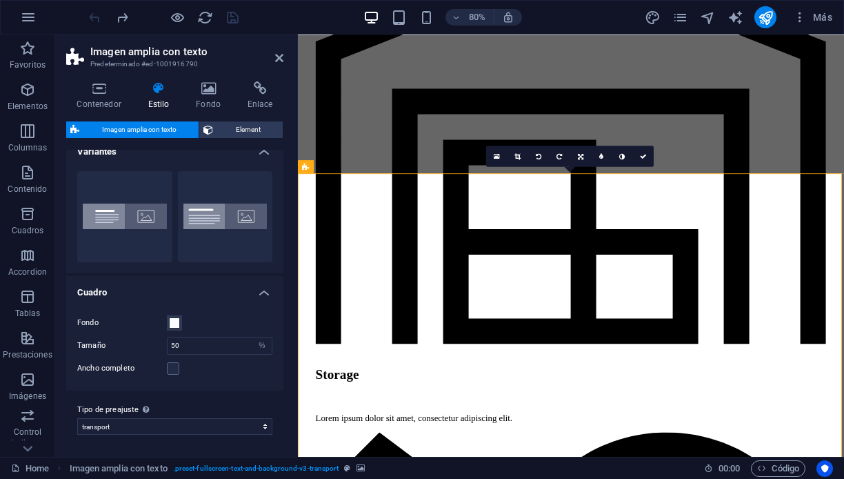
scroll to position [14, 0]
click at [101, 91] on icon at bounding box center [99, 88] width 66 height 14
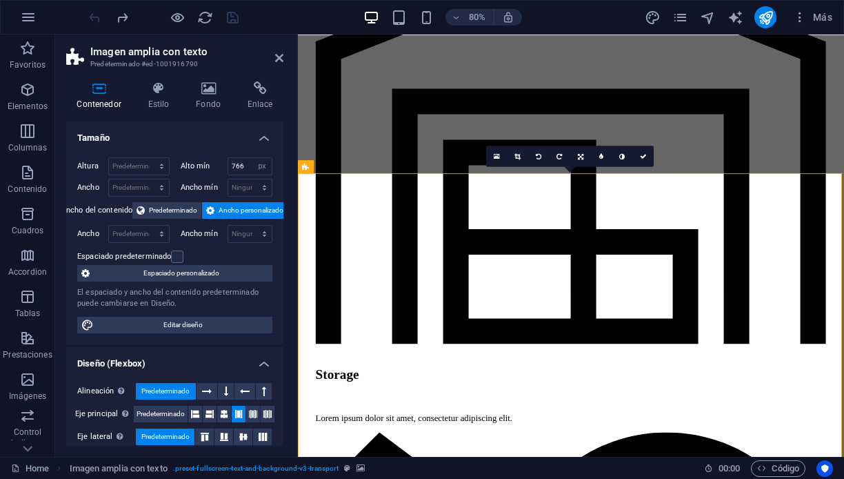
scroll to position [0, 0]
click at [278, 54] on icon at bounding box center [279, 57] width 8 height 11
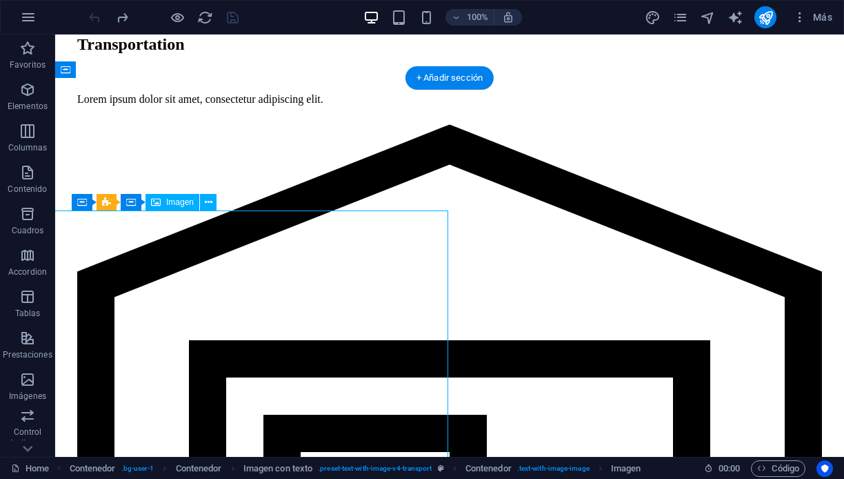
select select "%"
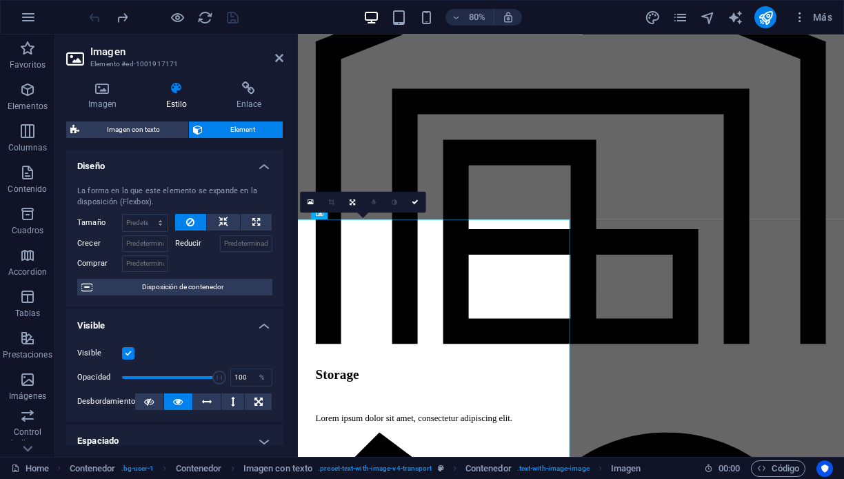
click at [100, 79] on div "Imagen Estilo Enlace Imagen Arrastra archivos aquí, haz clic para escoger archi…" at bounding box center [174, 263] width 239 height 386
click at [101, 95] on h4 "Imagen" at bounding box center [105, 95] width 78 height 29
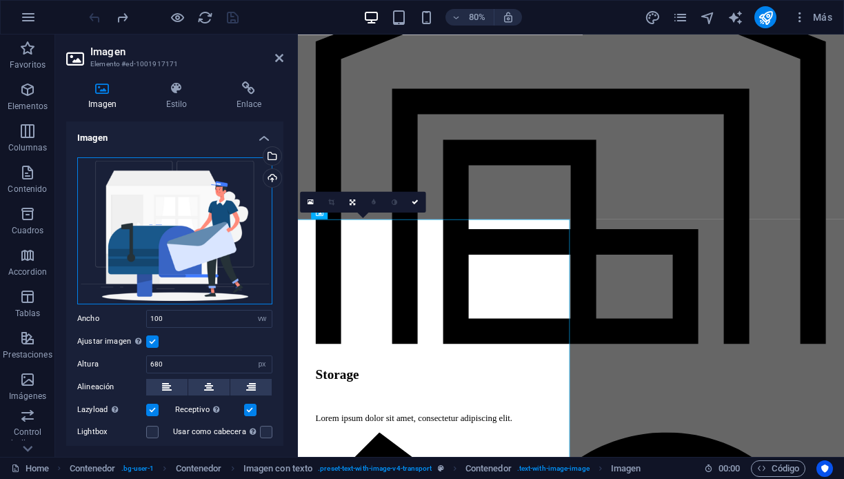
click at [206, 232] on div "Arrastra archivos aquí, haz clic para escoger archivos o selecciona archivos de…" at bounding box center [174, 230] width 195 height 147
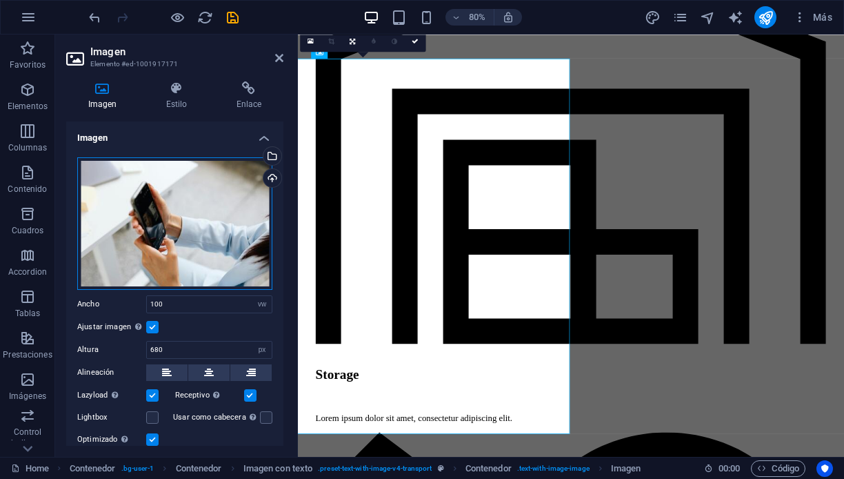
click at [221, 205] on div "Arrastra archivos aquí, haz clic para escoger archivos o selecciona archivos de…" at bounding box center [174, 223] width 195 height 132
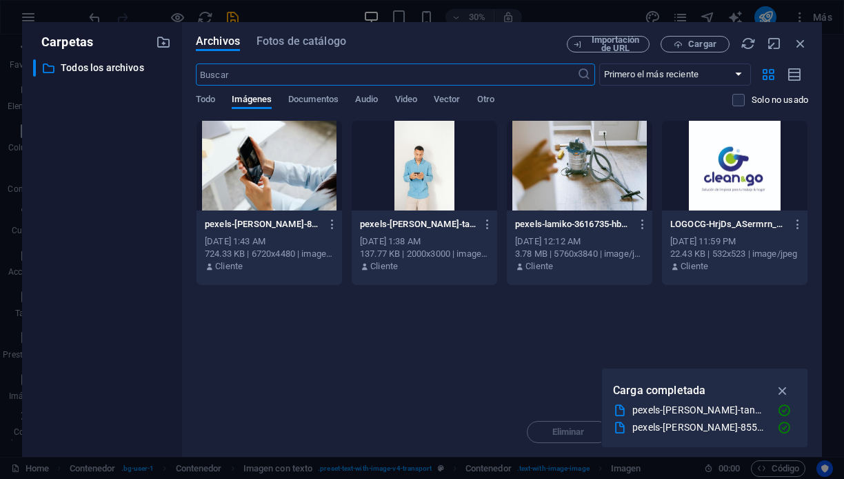
click at [257, 180] on div at bounding box center [270, 166] width 146 height 90
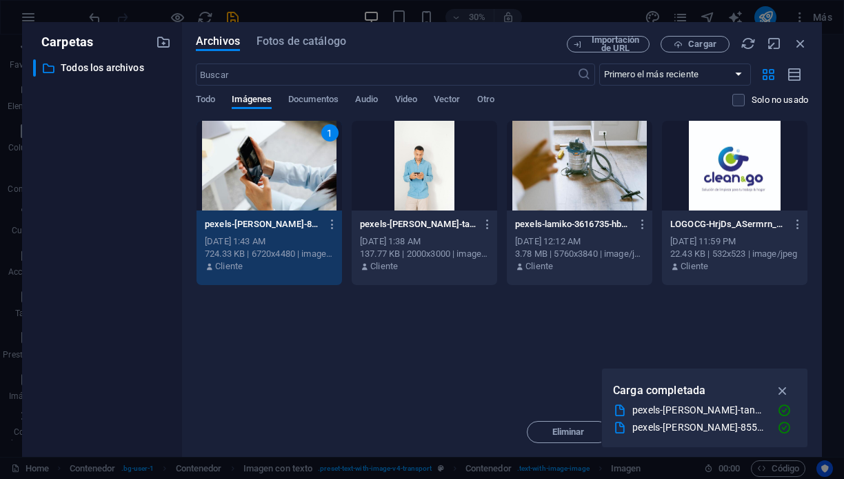
click at [257, 181] on div "1" at bounding box center [270, 166] width 146 height 90
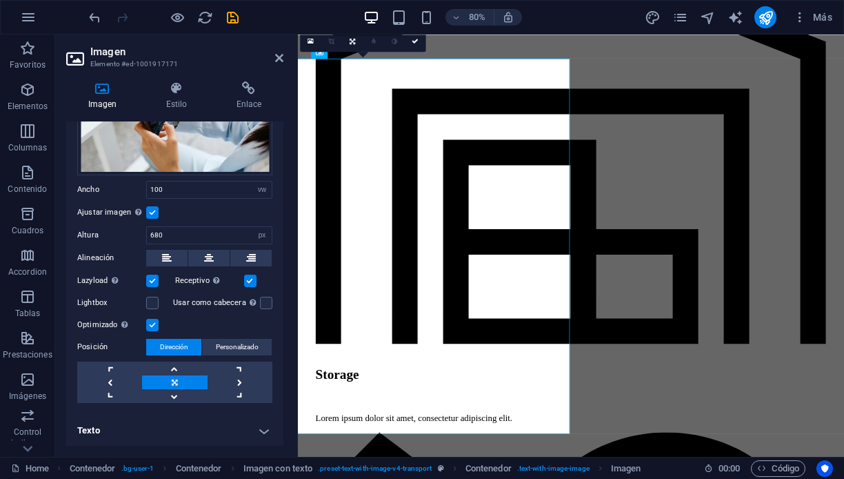
scroll to position [114, 0]
drag, startPoint x: 173, startPoint y: 379, endPoint x: 163, endPoint y: 379, distance: 10.3
click at [163, 379] on link at bounding box center [174, 383] width 65 height 14
drag, startPoint x: 172, startPoint y: 379, endPoint x: 195, endPoint y: 379, distance: 23.4
click at [195, 379] on link at bounding box center [174, 383] width 65 height 14
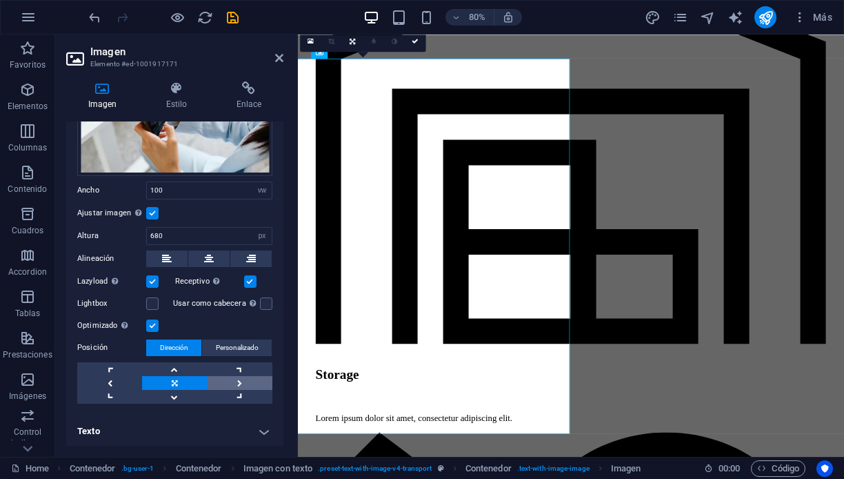
click at [235, 379] on link at bounding box center [240, 383] width 65 height 14
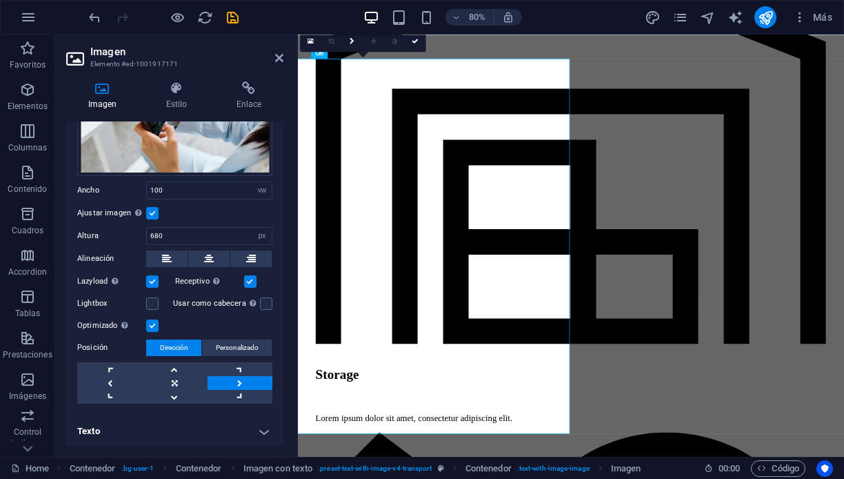
click at [235, 379] on link at bounding box center [240, 383] width 65 height 14
click at [109, 377] on link at bounding box center [109, 383] width 65 height 14
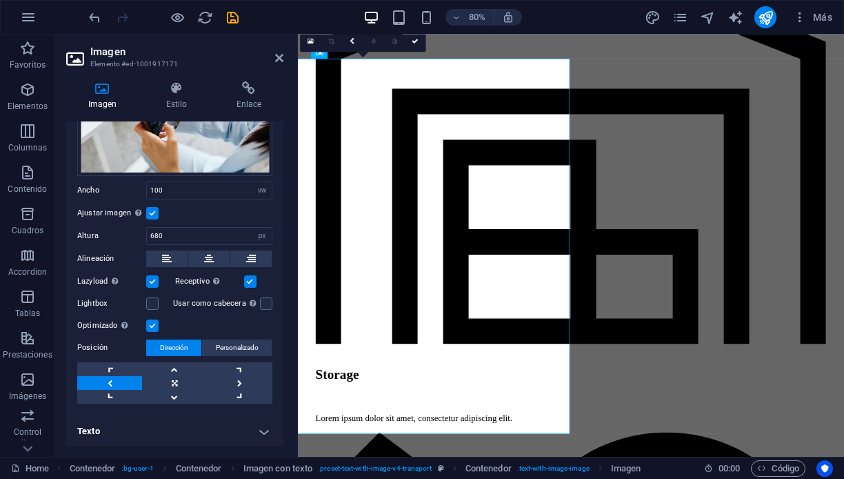
click at [109, 377] on link at bounding box center [109, 383] width 65 height 14
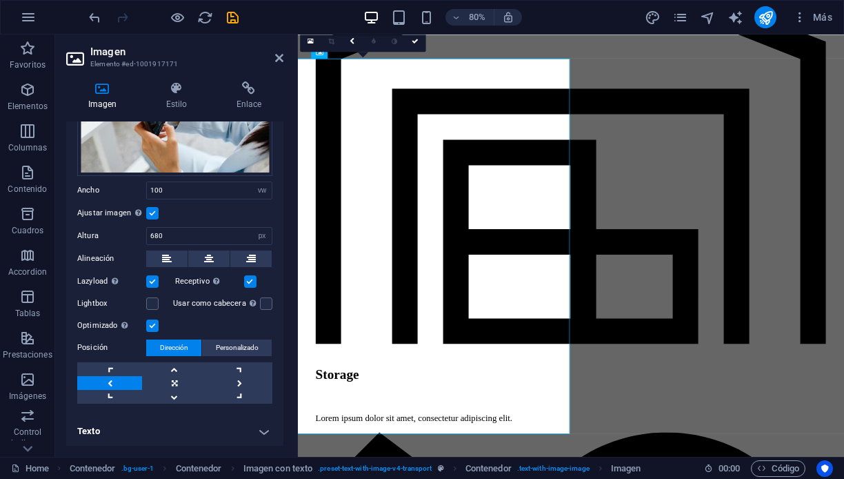
click at [109, 377] on link at bounding box center [109, 383] width 65 height 14
click at [172, 366] on link at bounding box center [174, 369] width 65 height 14
click at [173, 364] on link at bounding box center [174, 369] width 65 height 14
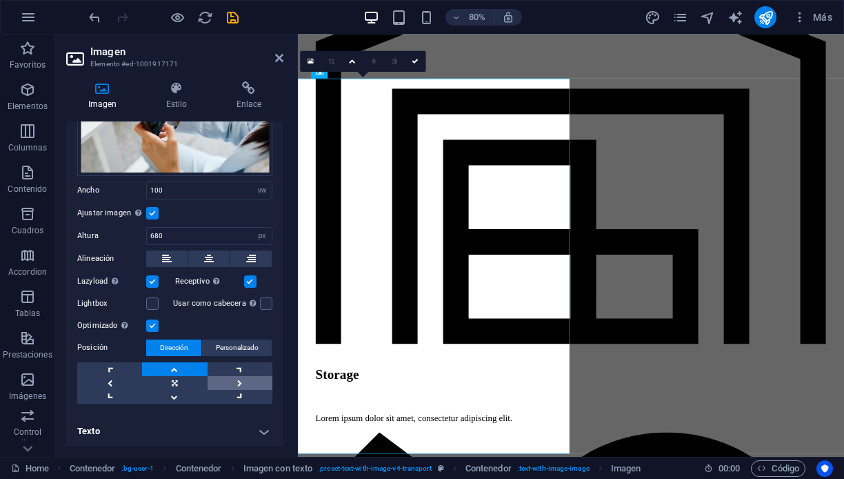
click at [236, 379] on link at bounding box center [240, 383] width 65 height 14
click at [174, 377] on link at bounding box center [174, 383] width 65 height 14
drag, startPoint x: 168, startPoint y: 144, endPoint x: 194, endPoint y: 146, distance: 25.6
click at [194, 146] on div "Arrastra archivos aquí, haz clic para escoger archivos o selecciona archivos de…" at bounding box center [174, 109] width 195 height 132
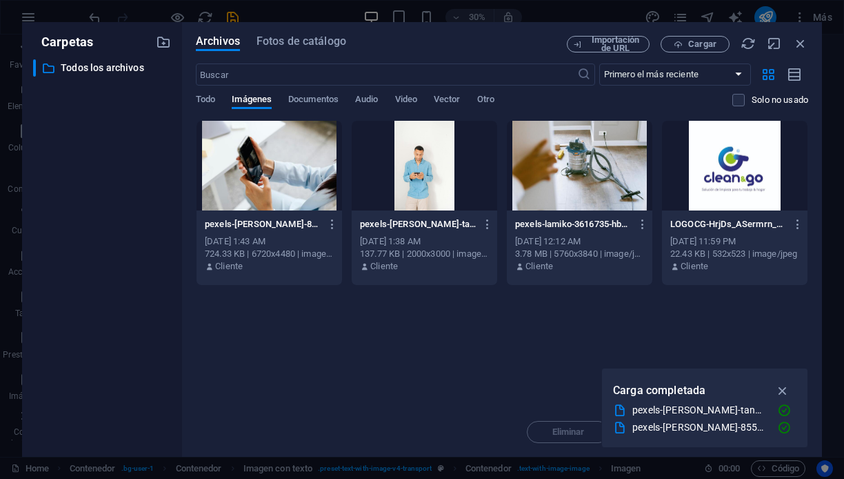
click at [432, 281] on div "Arrastra archivos aquí para cargarlos de inmediato pexels-karolina-[PERSON_NAME…" at bounding box center [502, 263] width 612 height 287
click at [803, 40] on icon "button" at bounding box center [800, 43] width 15 height 15
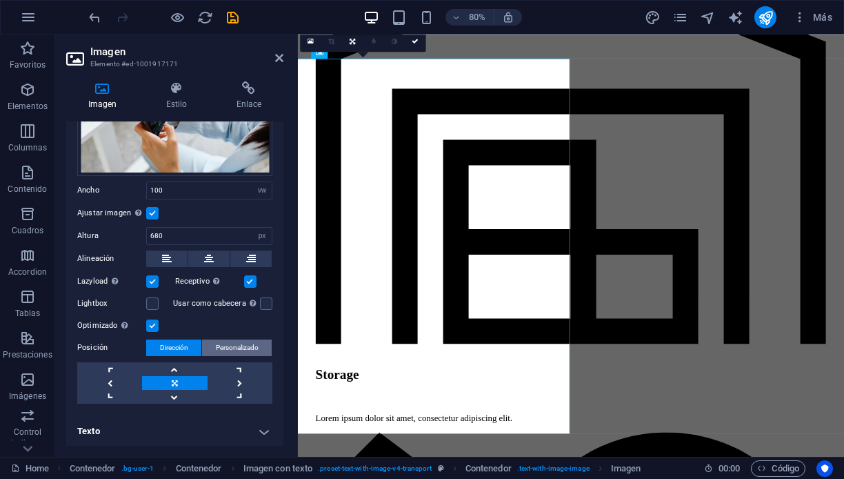
click at [232, 344] on span "Personalizado" at bounding box center [237, 347] width 43 height 17
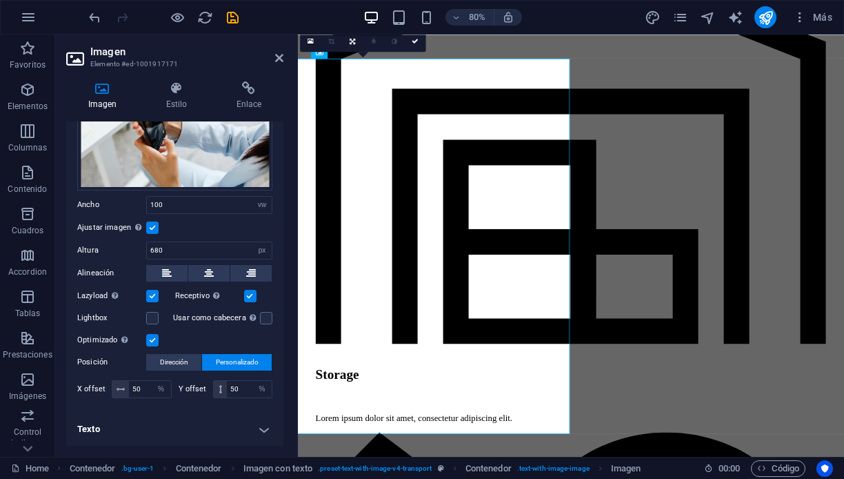
scroll to position [97, 0]
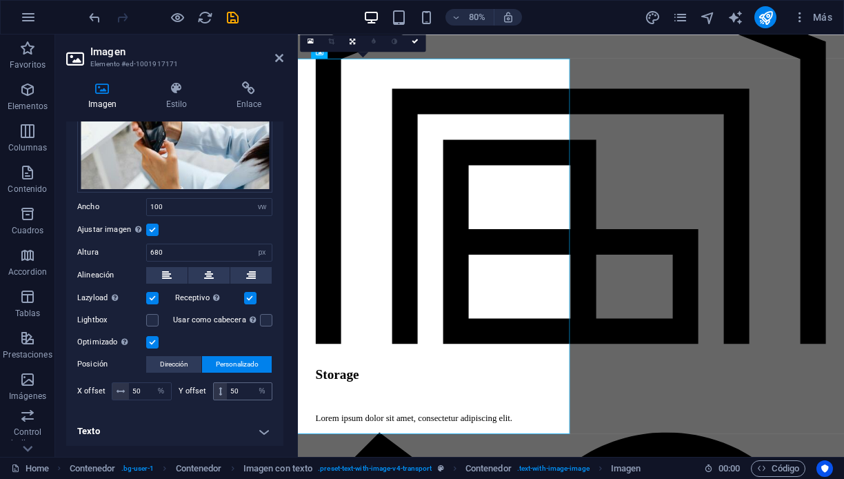
click at [219, 387] on icon at bounding box center [220, 391] width 3 height 8
click at [219, 394] on span at bounding box center [220, 391] width 13 height 17
click at [219, 391] on icon at bounding box center [220, 391] width 3 height 8
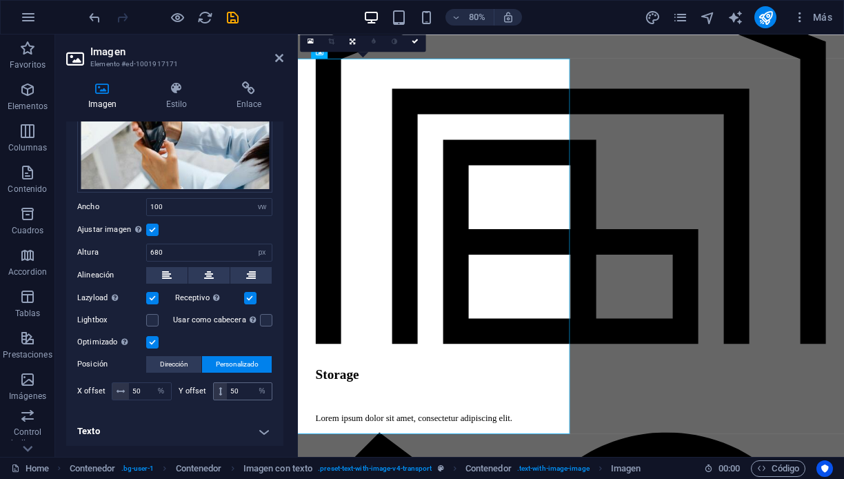
click at [219, 391] on icon at bounding box center [220, 391] width 3 height 8
click at [122, 391] on icon at bounding box center [121, 391] width 8 height 8
click at [115, 390] on span at bounding box center [120, 391] width 17 height 17
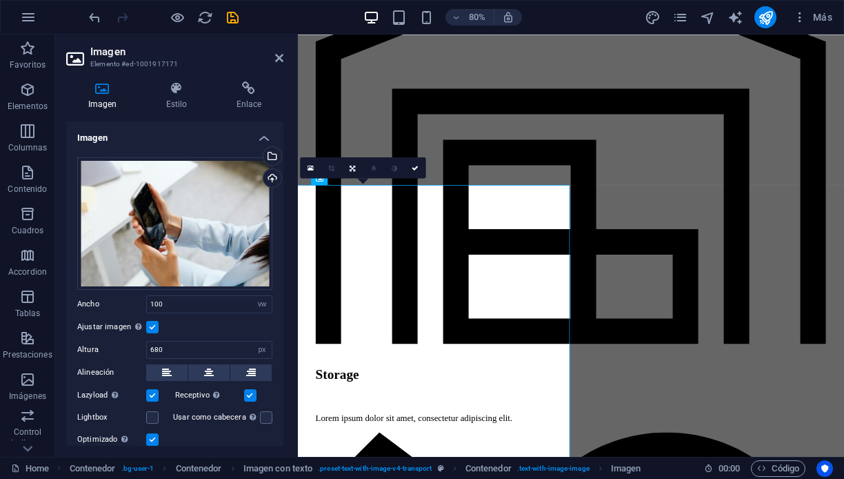
scroll to position [0, 0]
click at [258, 136] on h4 "Imagen" at bounding box center [174, 133] width 217 height 25
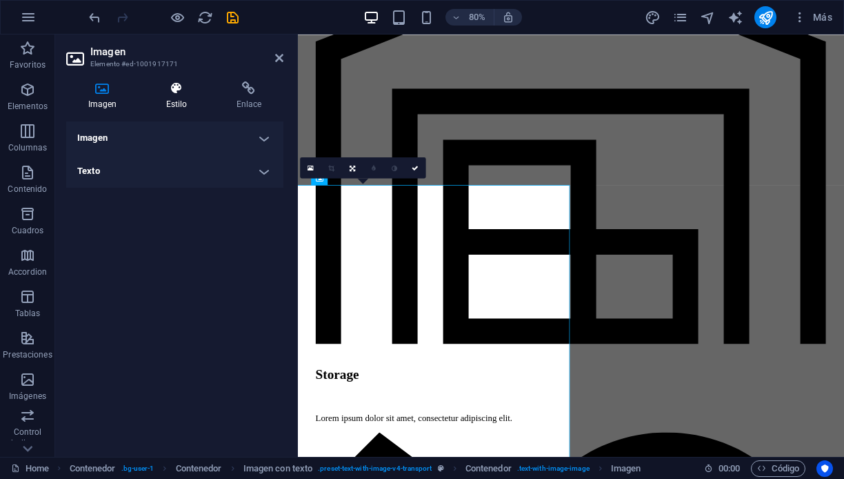
click at [179, 90] on icon at bounding box center [176, 88] width 65 height 14
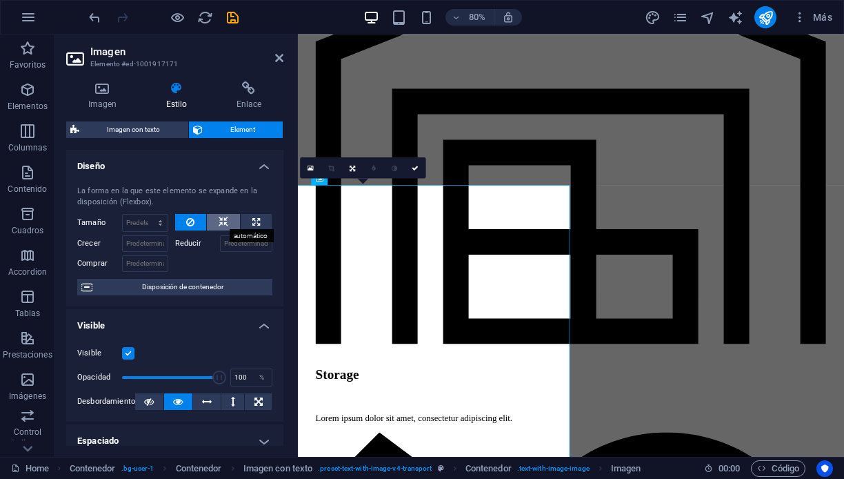
click at [221, 220] on icon at bounding box center [224, 222] width 10 height 17
click at [219, 219] on icon at bounding box center [224, 222] width 10 height 17
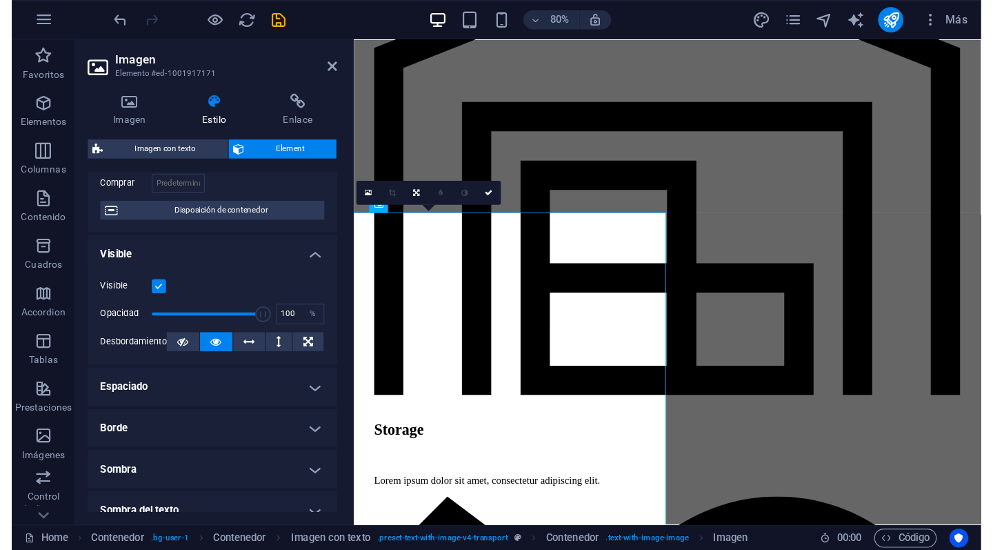
scroll to position [112, 0]
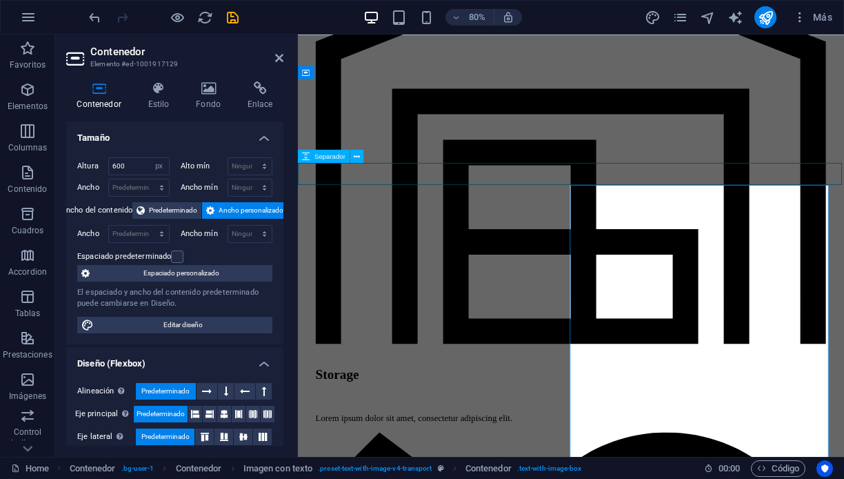
select select "px"
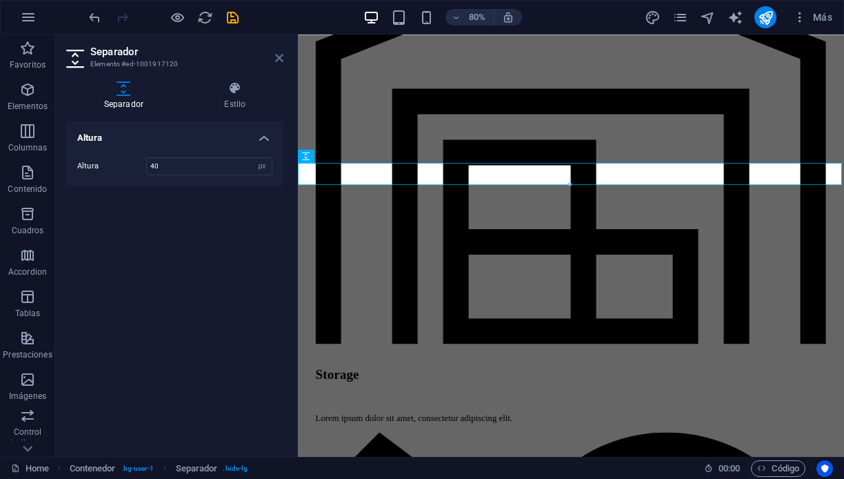
click at [279, 57] on icon at bounding box center [279, 57] width 8 height 11
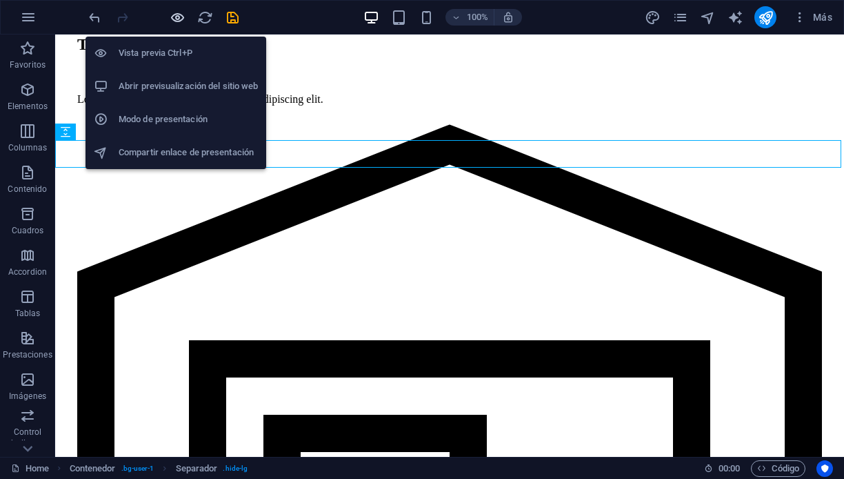
click at [179, 14] on icon "button" at bounding box center [178, 18] width 16 height 16
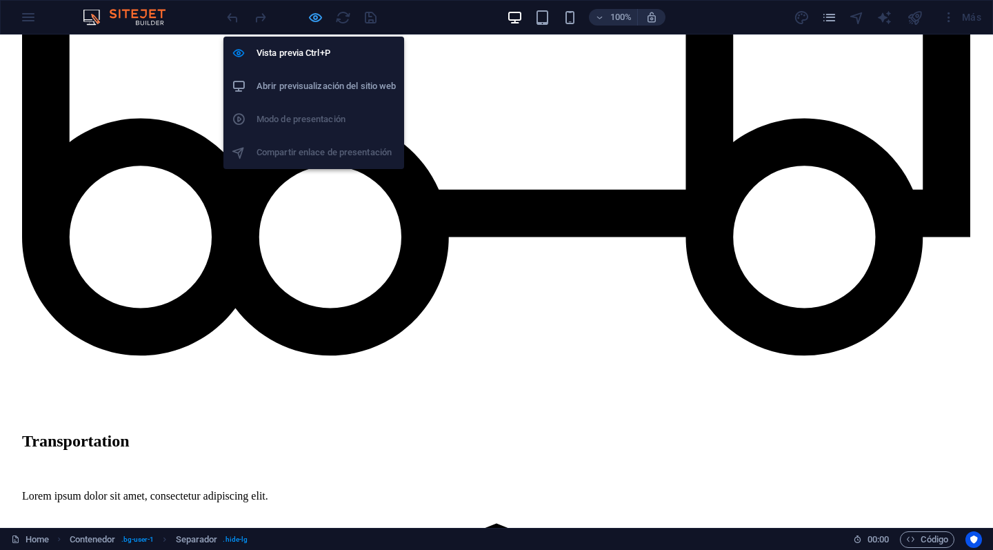
click at [314, 14] on icon "button" at bounding box center [316, 18] width 16 height 16
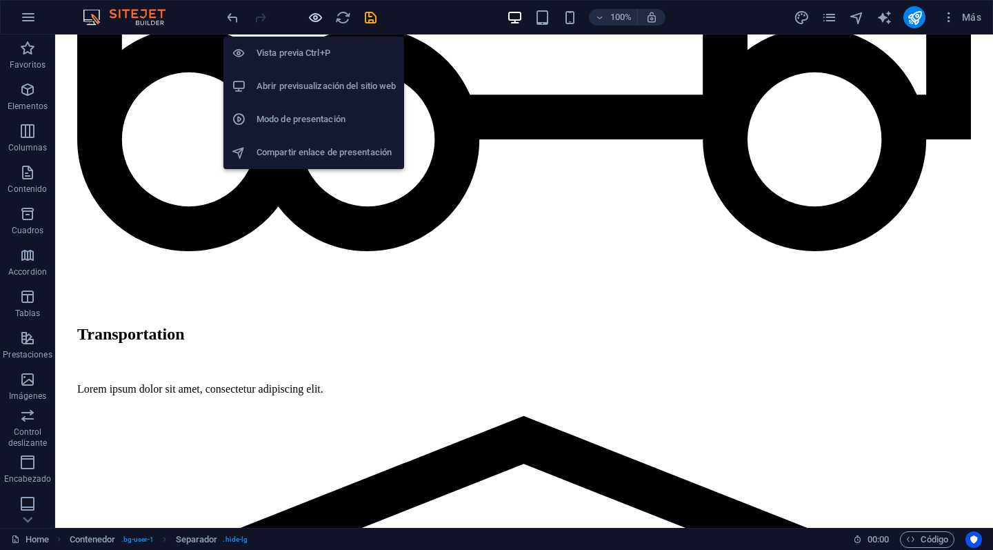
click at [314, 12] on icon "button" at bounding box center [316, 18] width 16 height 16
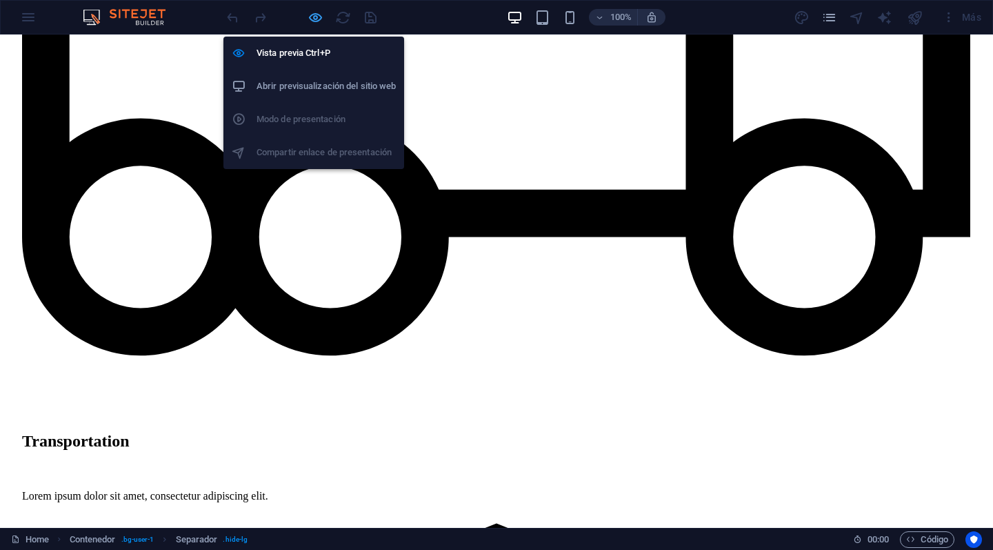
click at [313, 14] on icon "button" at bounding box center [316, 18] width 16 height 16
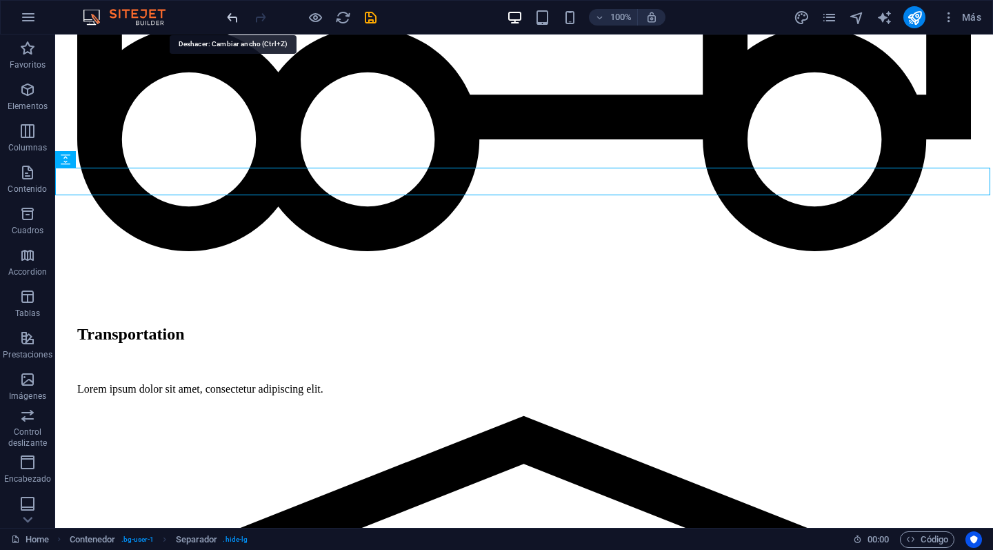
click at [230, 15] on icon "undo" at bounding box center [233, 18] width 16 height 16
click at [230, 12] on icon "undo" at bounding box center [233, 18] width 16 height 16
click at [230, 15] on icon "undo" at bounding box center [233, 18] width 16 height 16
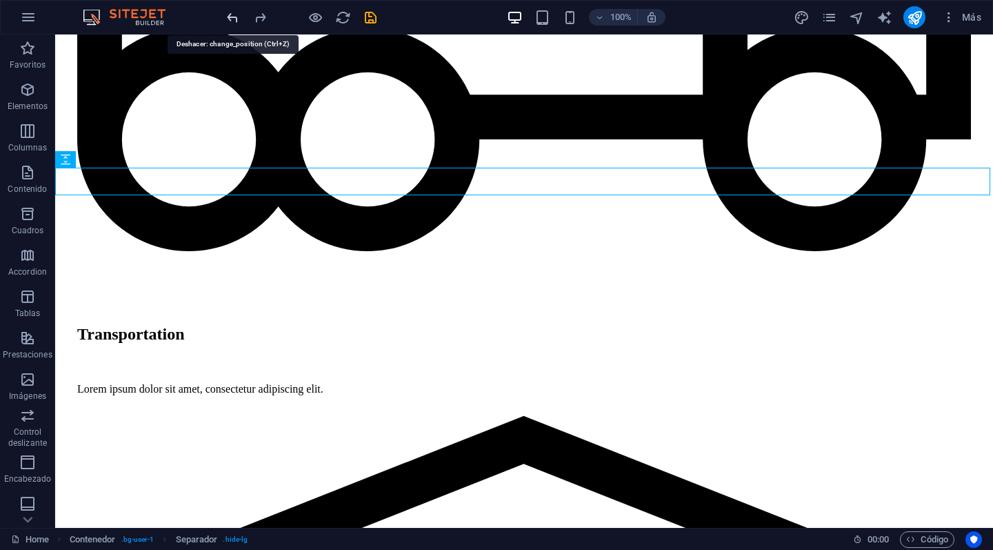
click at [230, 15] on icon "undo" at bounding box center [233, 18] width 16 height 16
click at [228, 16] on icon "undo" at bounding box center [233, 18] width 16 height 16
click at [228, 16] on div at bounding box center [301, 17] width 154 height 22
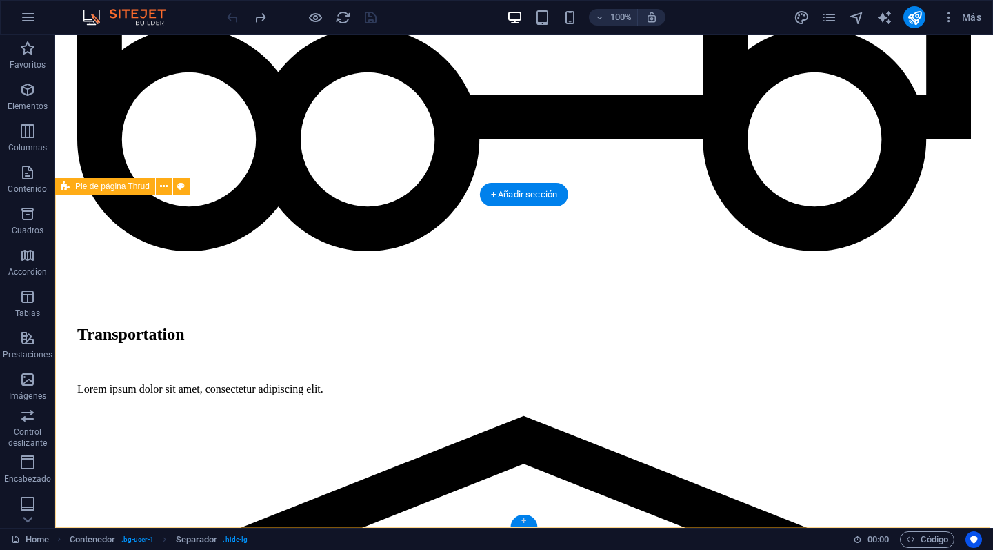
click at [523, 478] on div "+" at bounding box center [523, 520] width 27 height 12
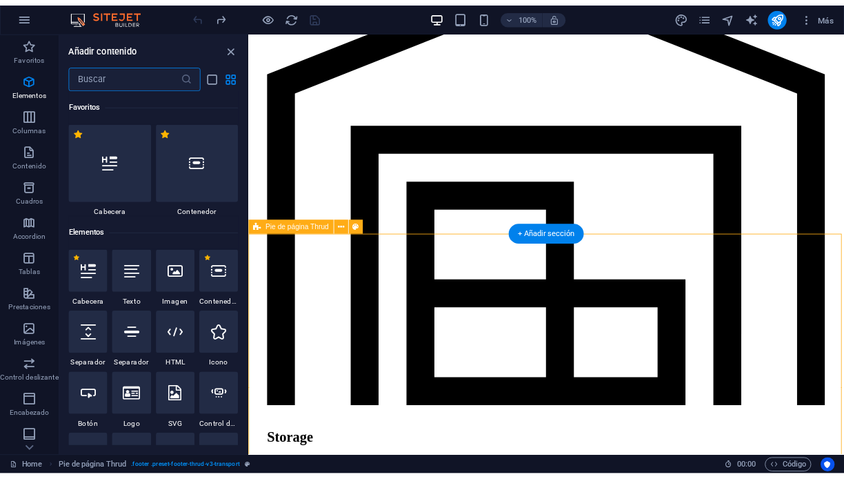
scroll to position [4737, 0]
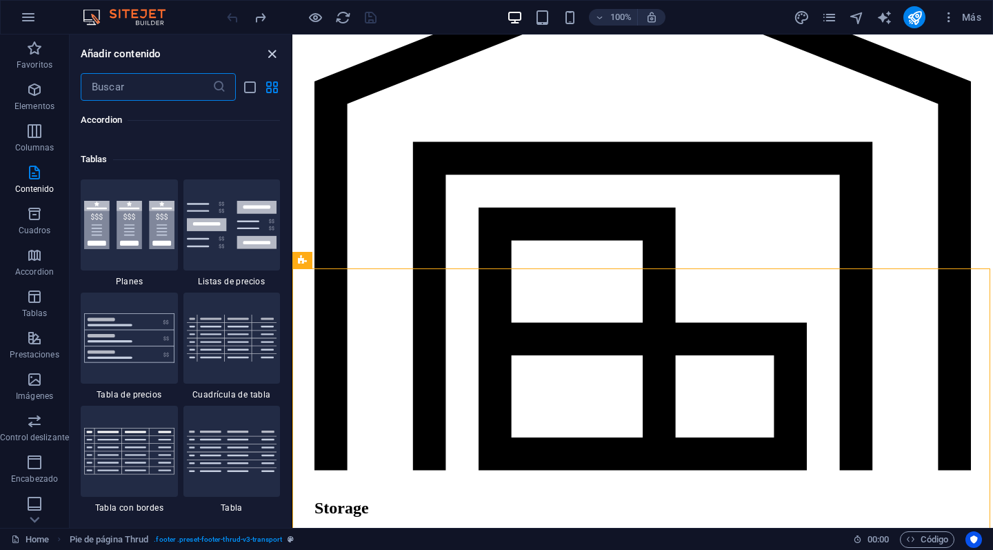
click at [272, 53] on icon "close panel" at bounding box center [272, 54] width 16 height 16
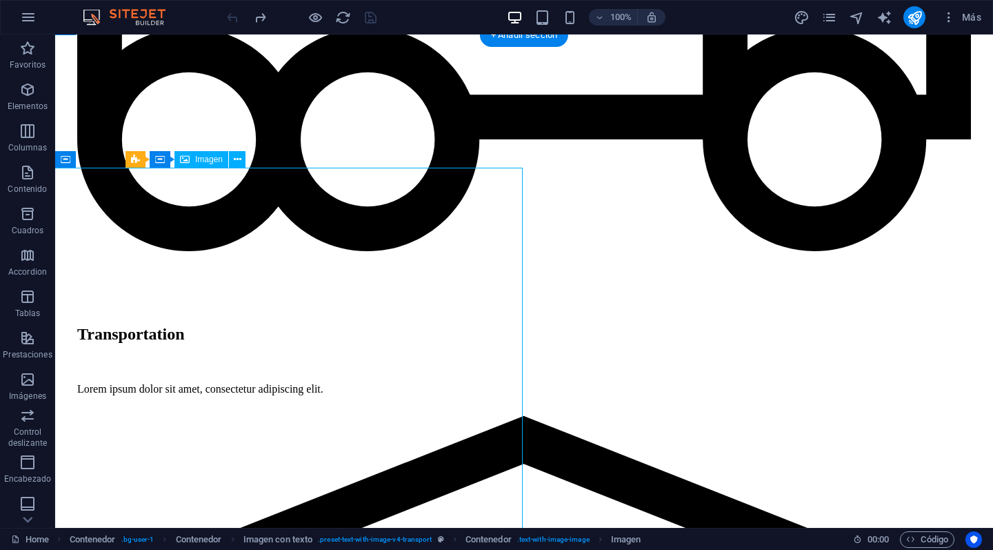
select select "%"
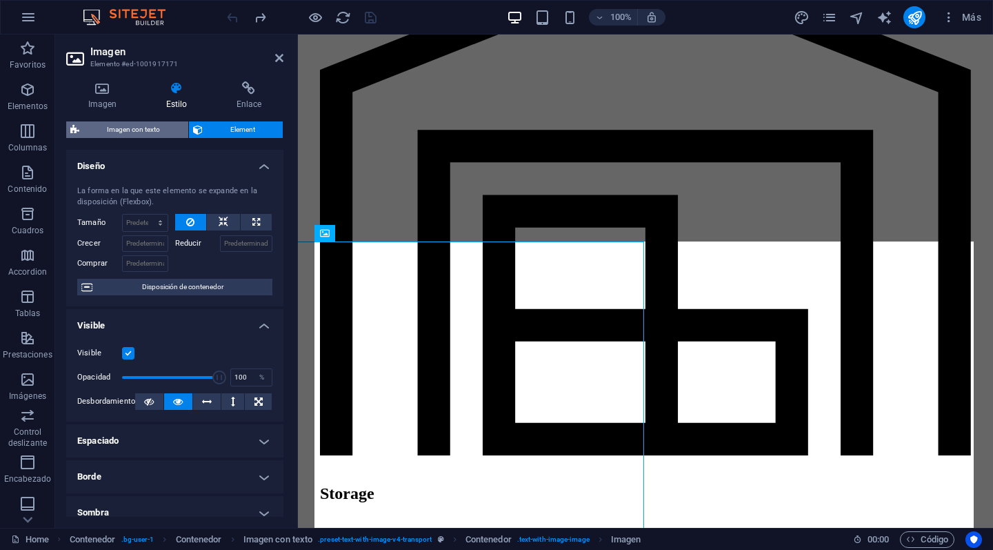
click at [140, 127] on span "Imagen con texto" at bounding box center [133, 129] width 101 height 17
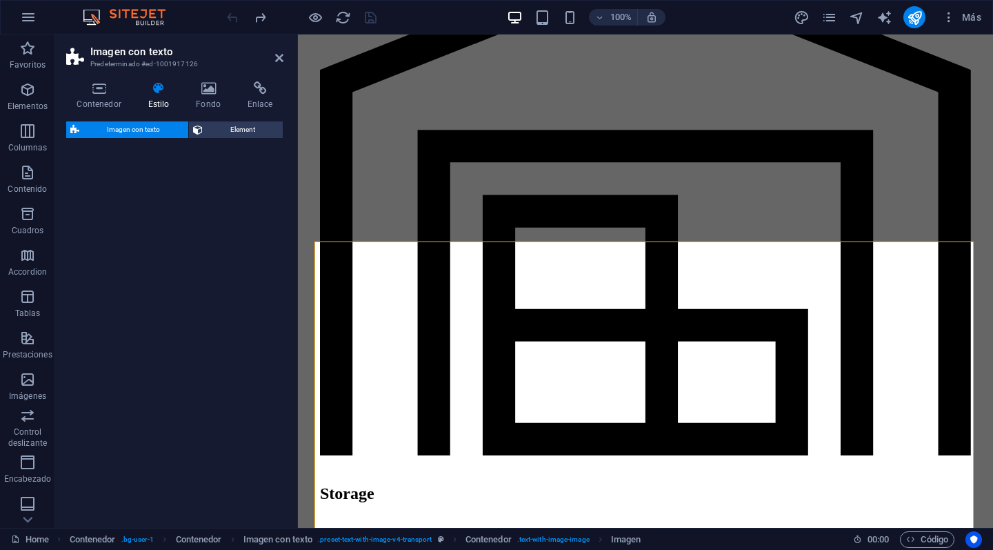
select select "rem"
select select "px"
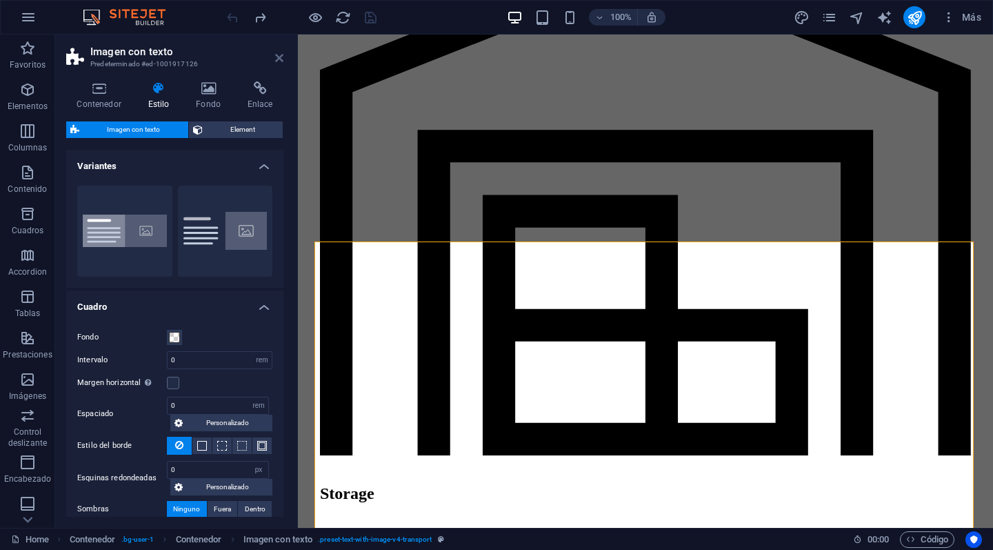
click at [279, 57] on icon at bounding box center [279, 57] width 8 height 11
